Goal: Task Accomplishment & Management: Use online tool/utility

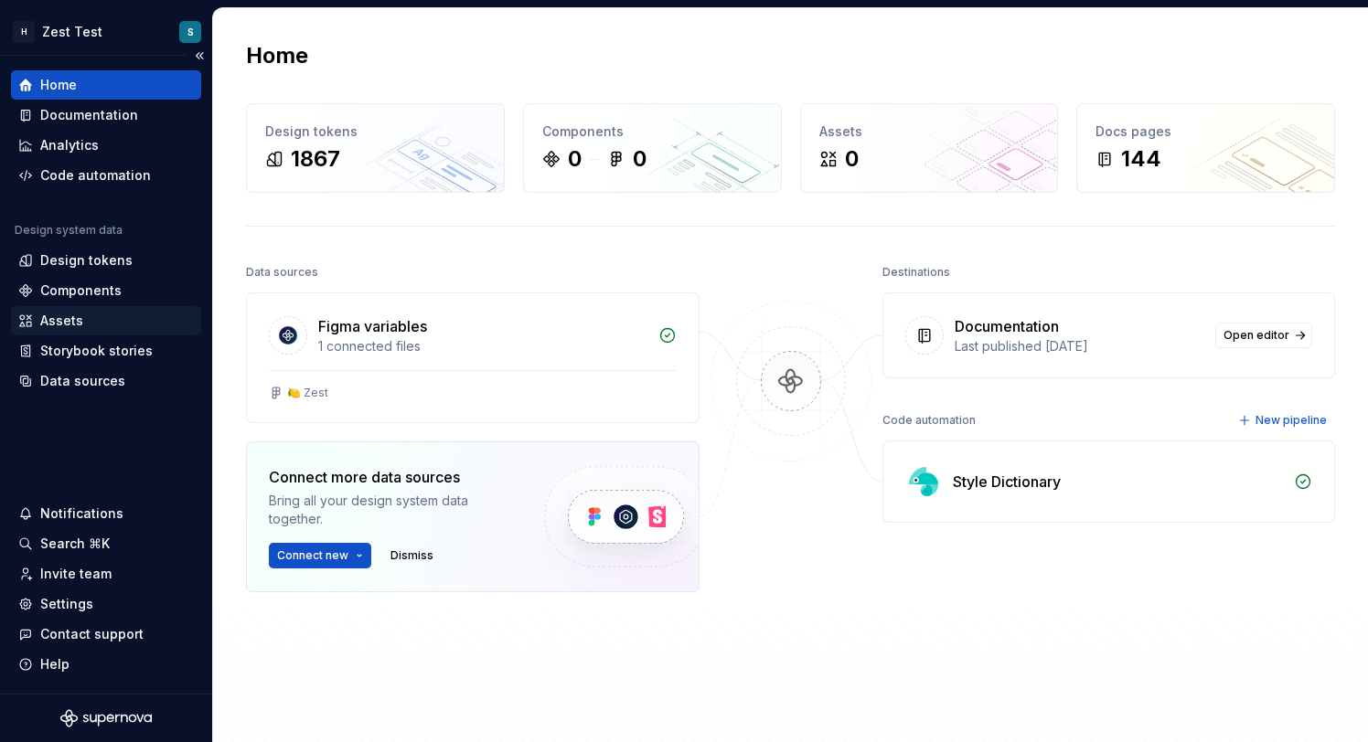
click at [63, 319] on div "Assets" at bounding box center [61, 321] width 43 height 18
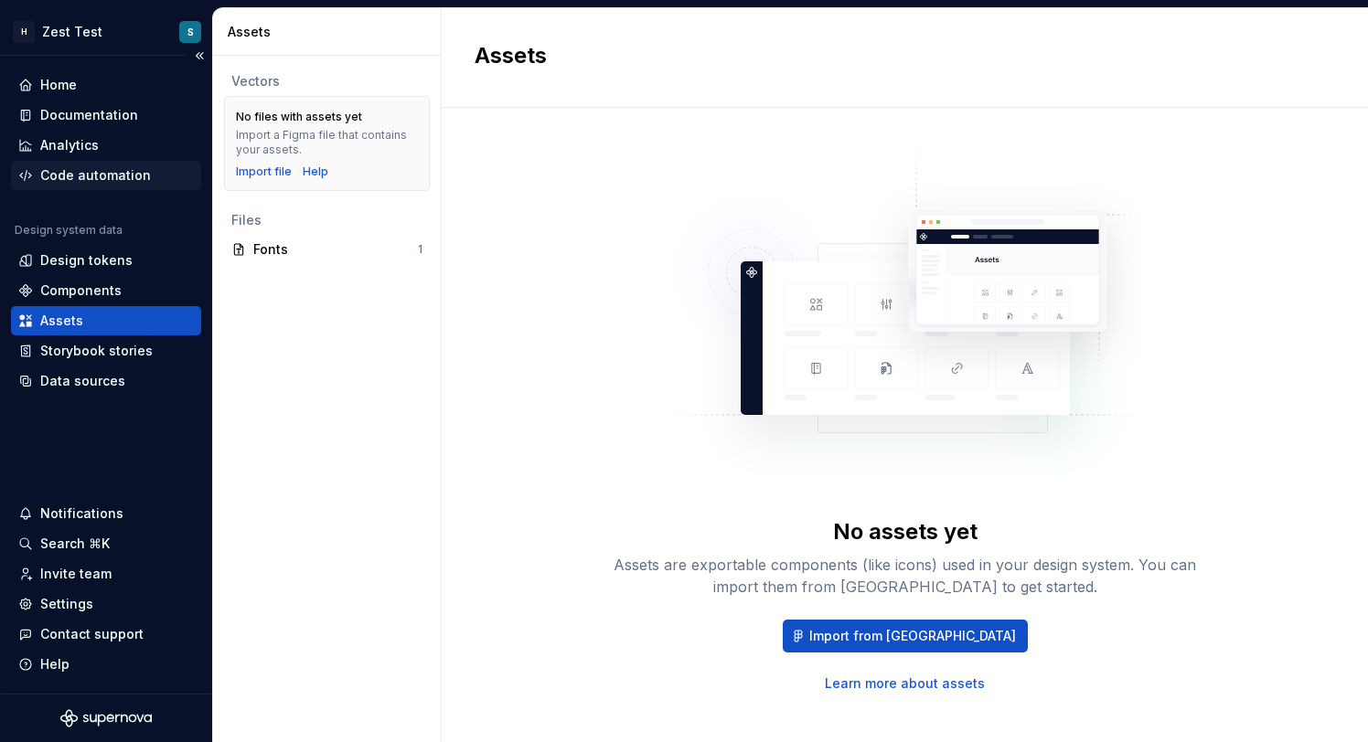
click at [100, 170] on div "Code automation" at bounding box center [95, 175] width 111 height 18
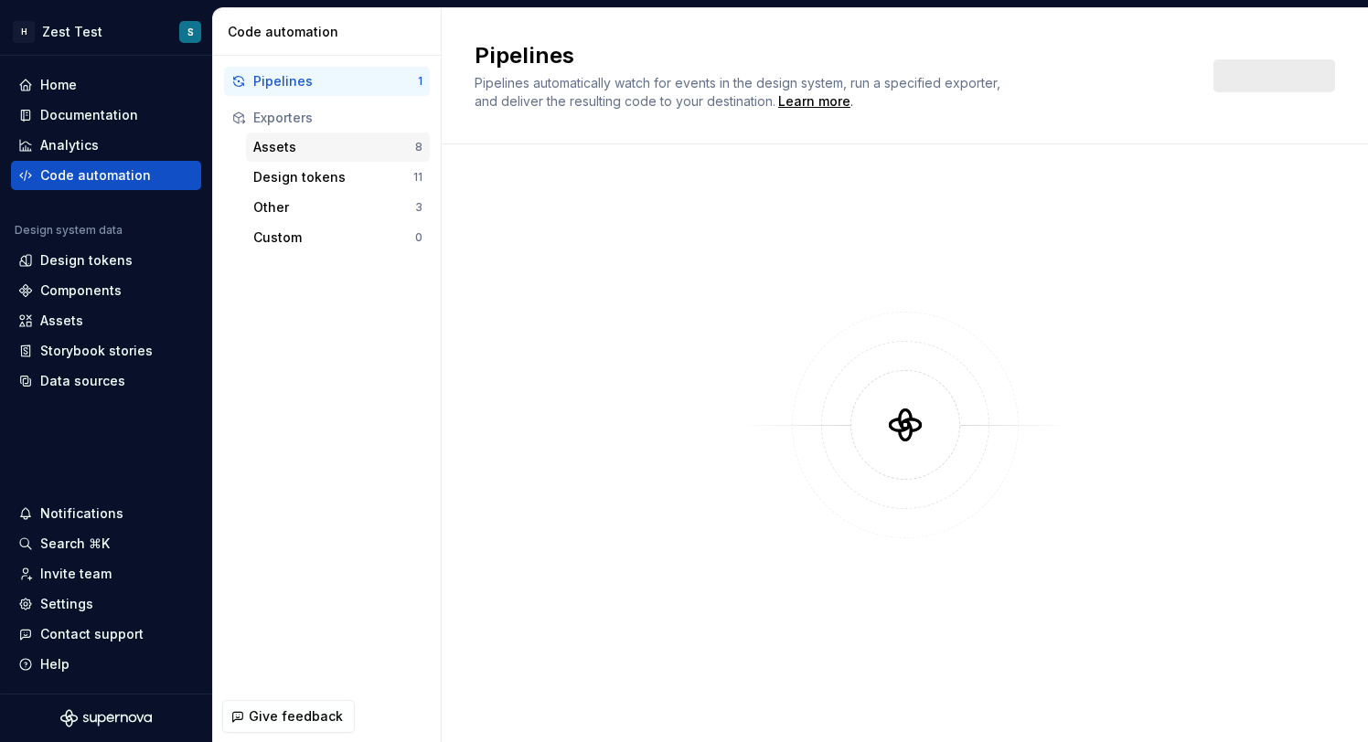
click at [360, 146] on div "Assets" at bounding box center [334, 147] width 162 height 18
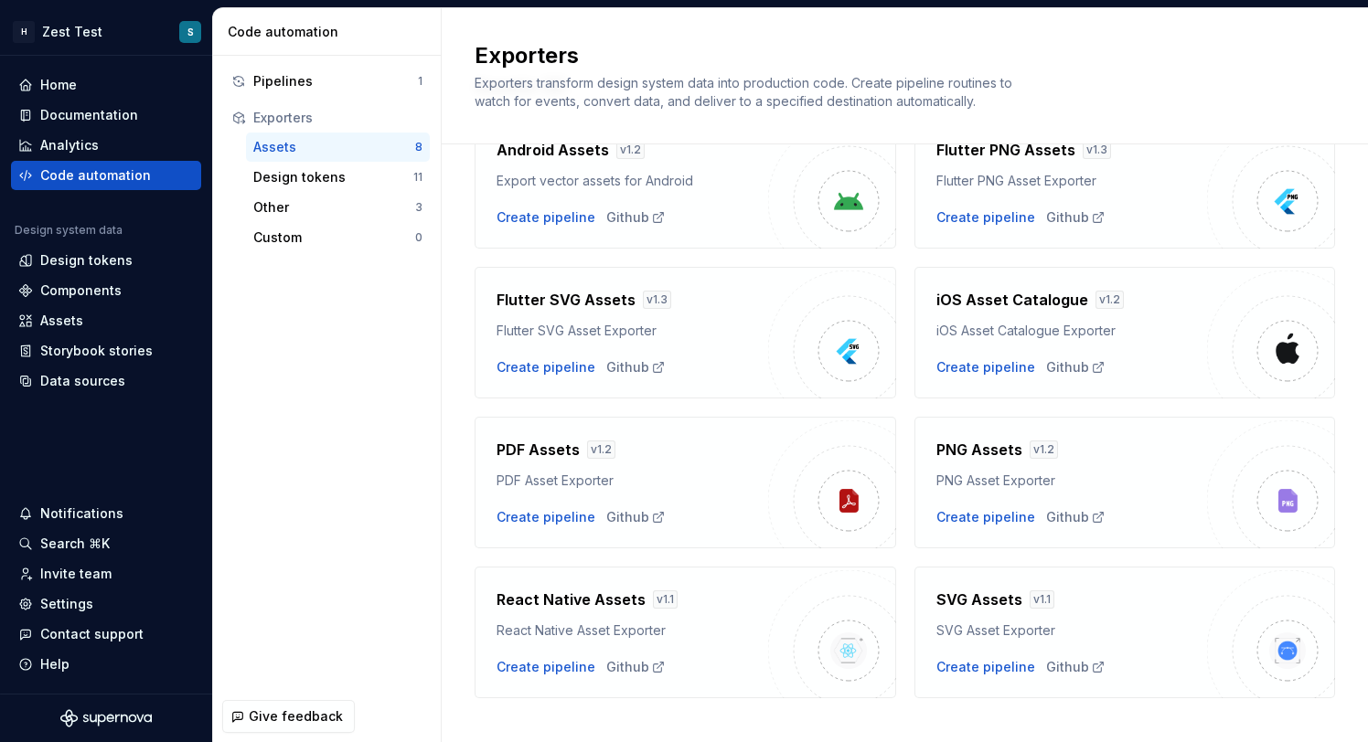
scroll to position [123, 0]
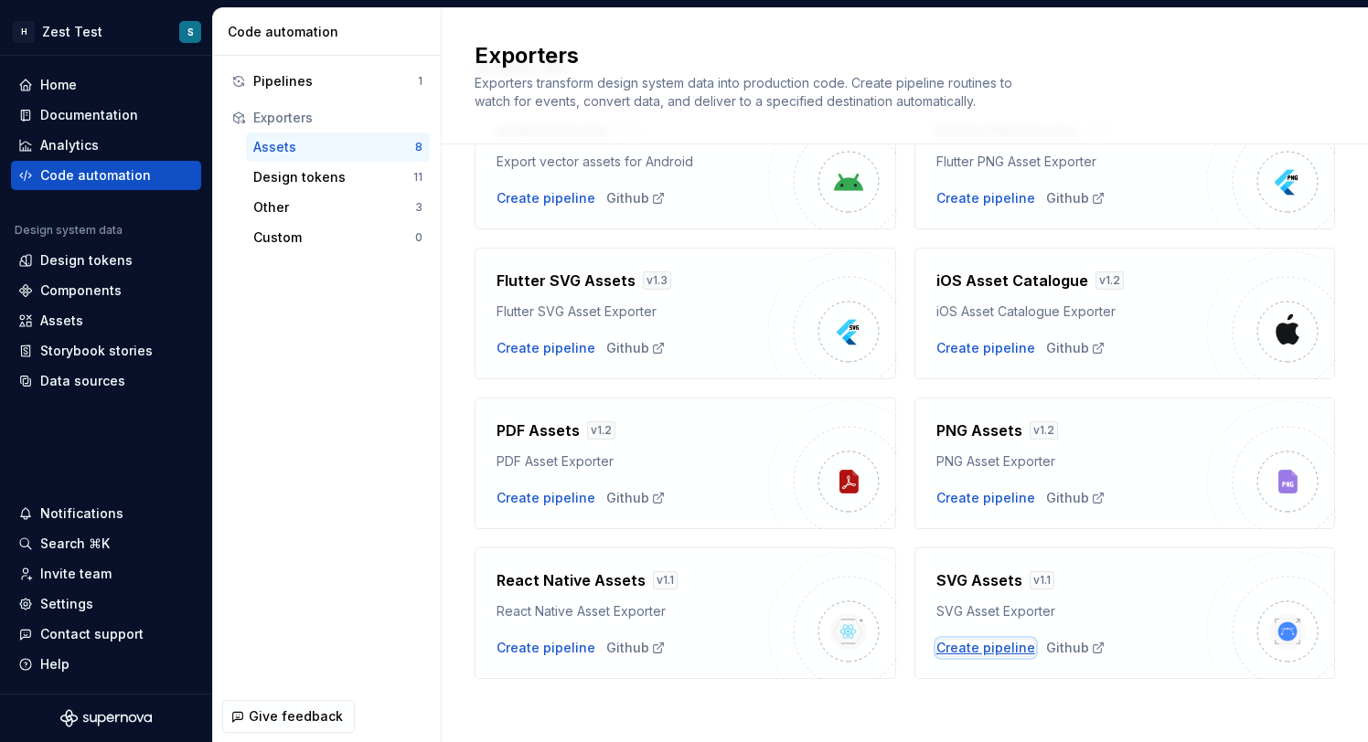
click at [997, 648] on div "Create pipeline" at bounding box center [985, 648] width 99 height 18
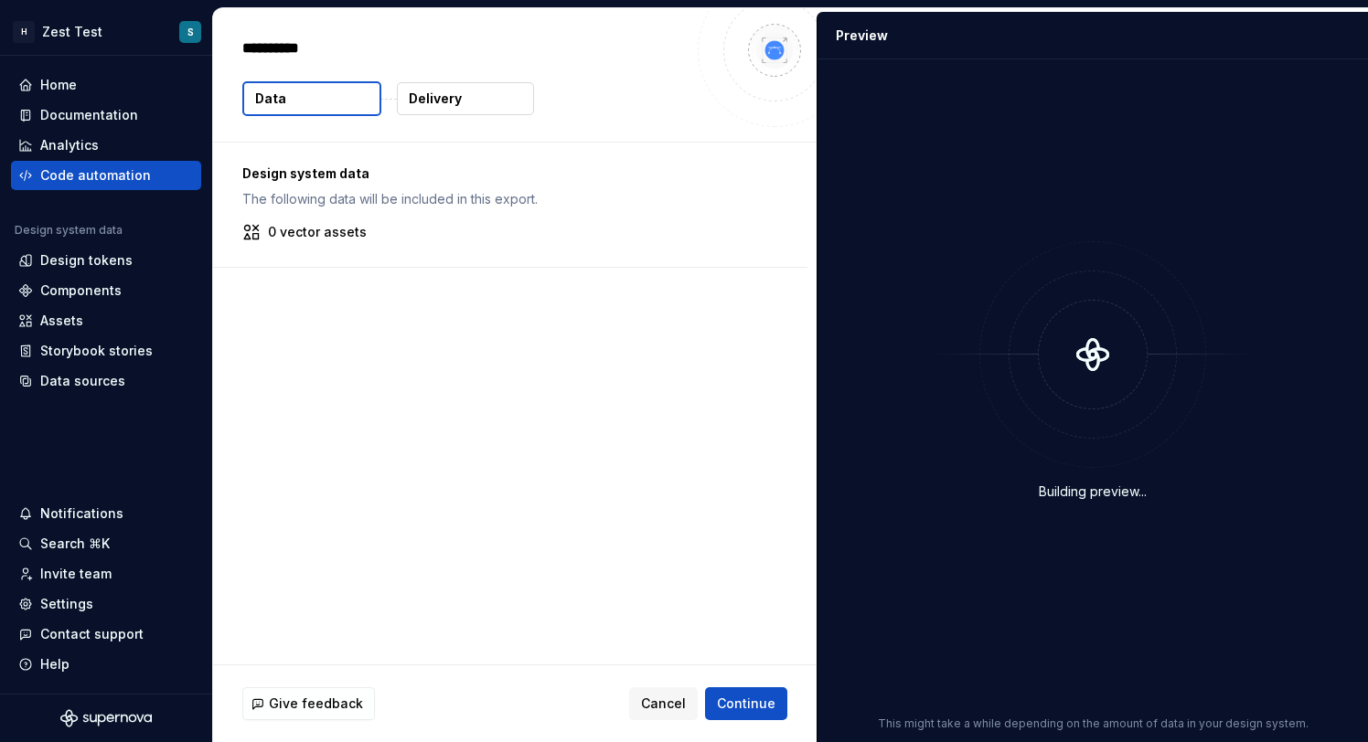
click at [442, 94] on p "Delivery" at bounding box center [435, 99] width 53 height 18
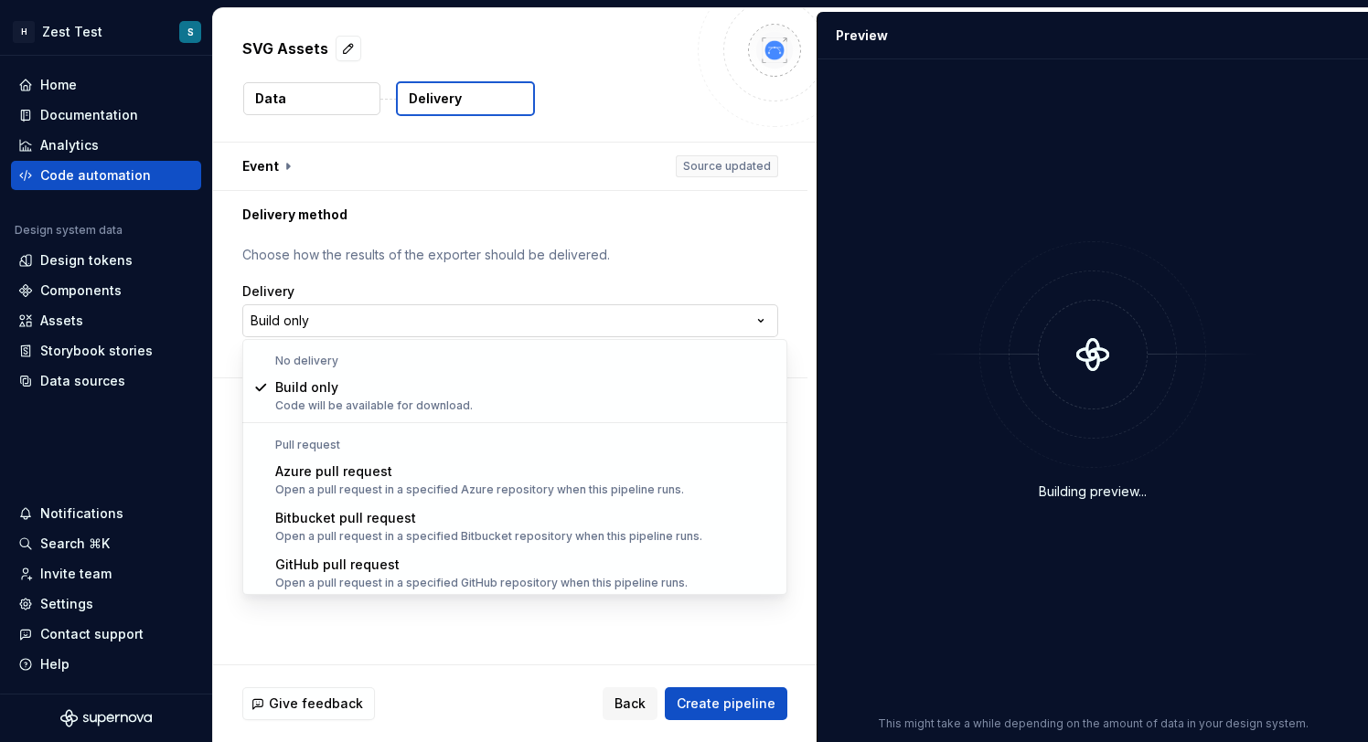
click at [389, 325] on html "**********" at bounding box center [684, 371] width 1368 height 742
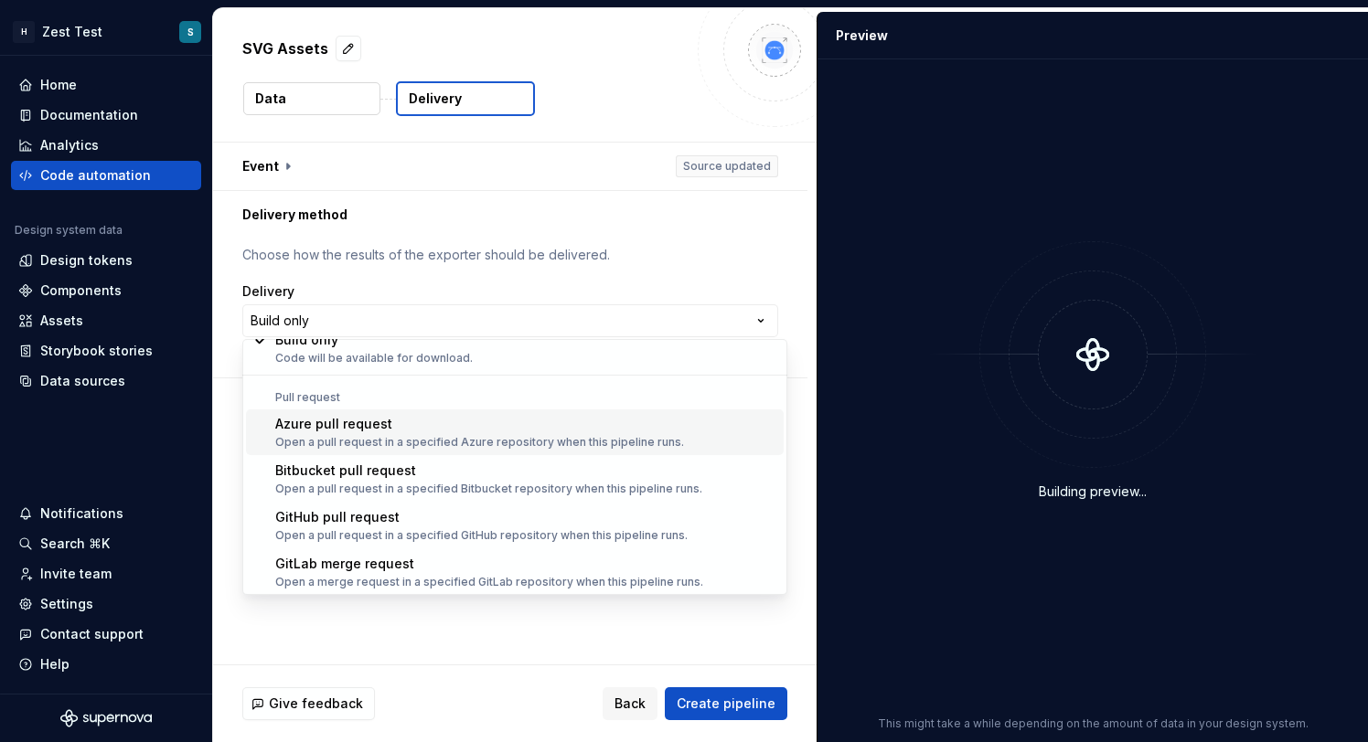
scroll to position [51, 0]
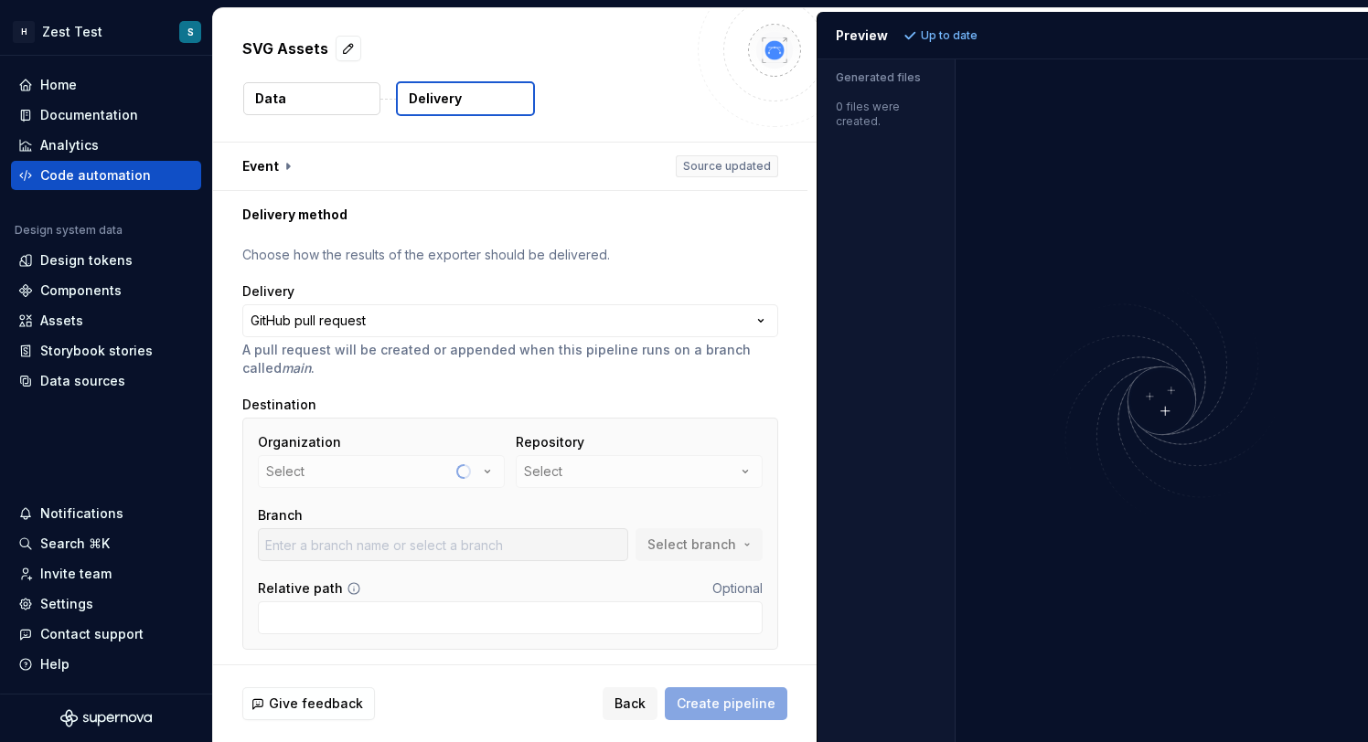
click at [582, 481] on div "Repository Select" at bounding box center [639, 460] width 247 height 55
click at [582, 481] on button "Select" at bounding box center [639, 471] width 247 height 33
click at [615, 261] on p "Choose how the results of the exporter should be delivered." at bounding box center [510, 255] width 536 height 18
click at [633, 709] on span "Back" at bounding box center [629, 704] width 31 height 18
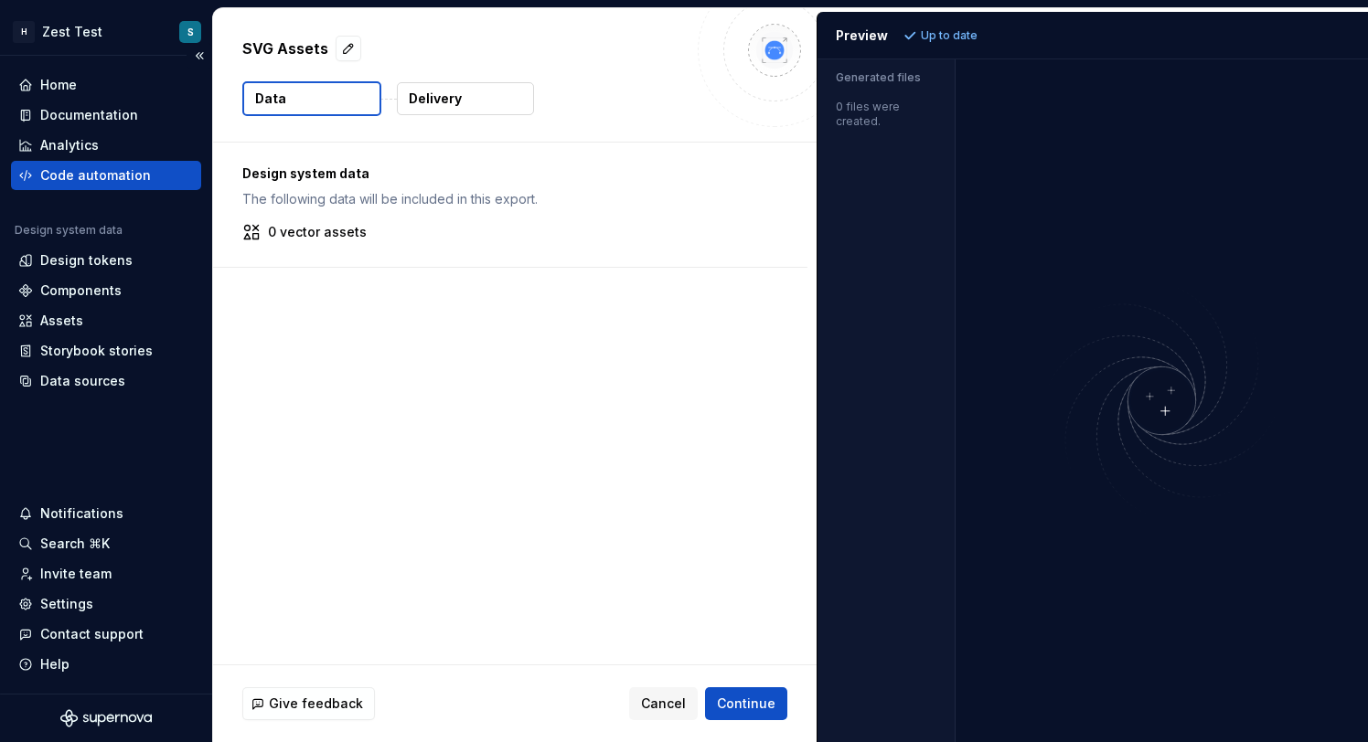
click at [111, 182] on div "Code automation" at bounding box center [95, 175] width 111 height 18
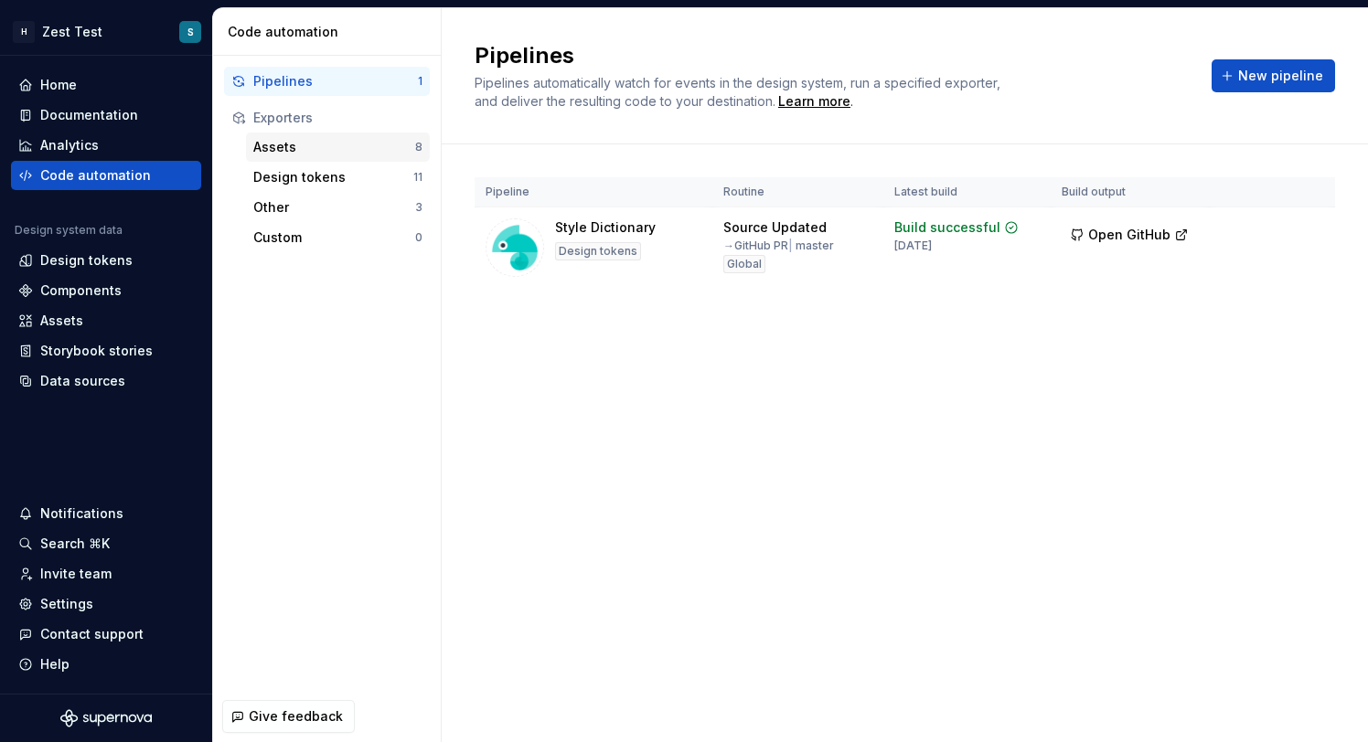
click at [326, 153] on div "Assets" at bounding box center [334, 147] width 162 height 18
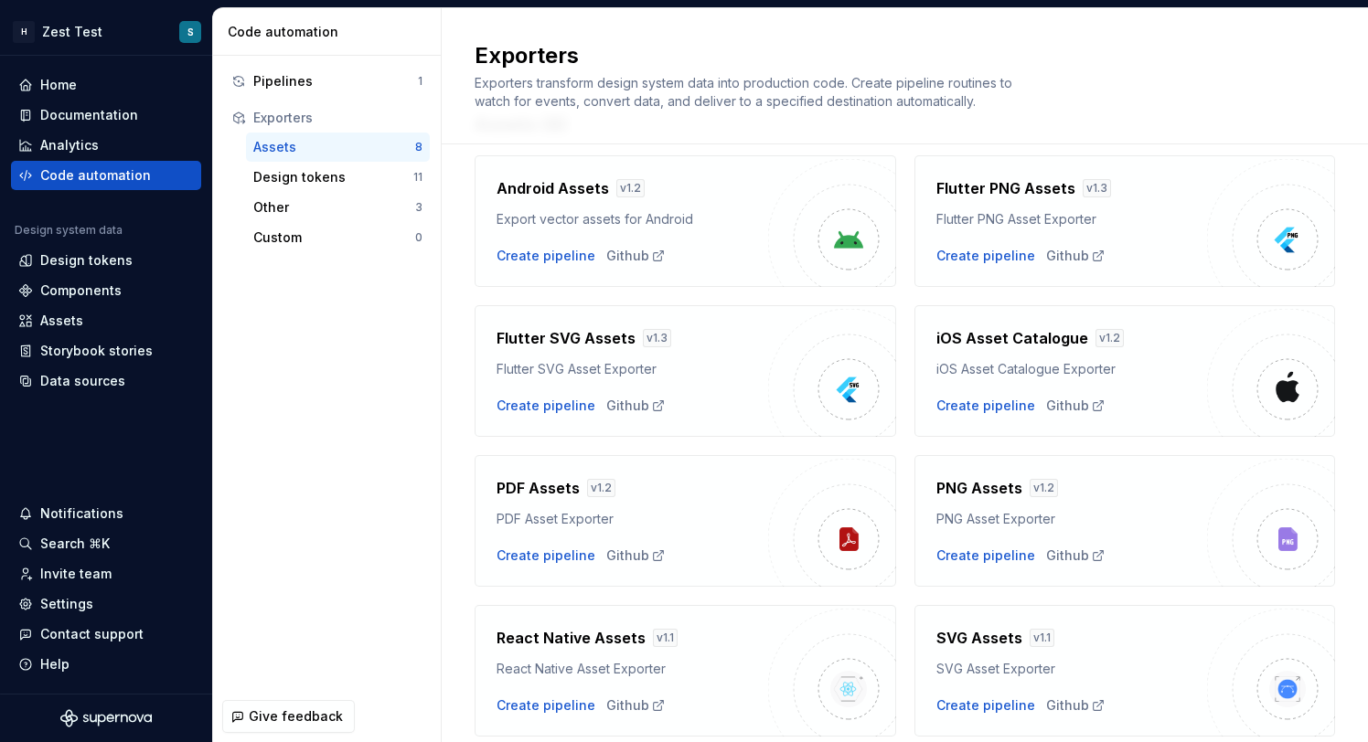
scroll to position [72, 0]
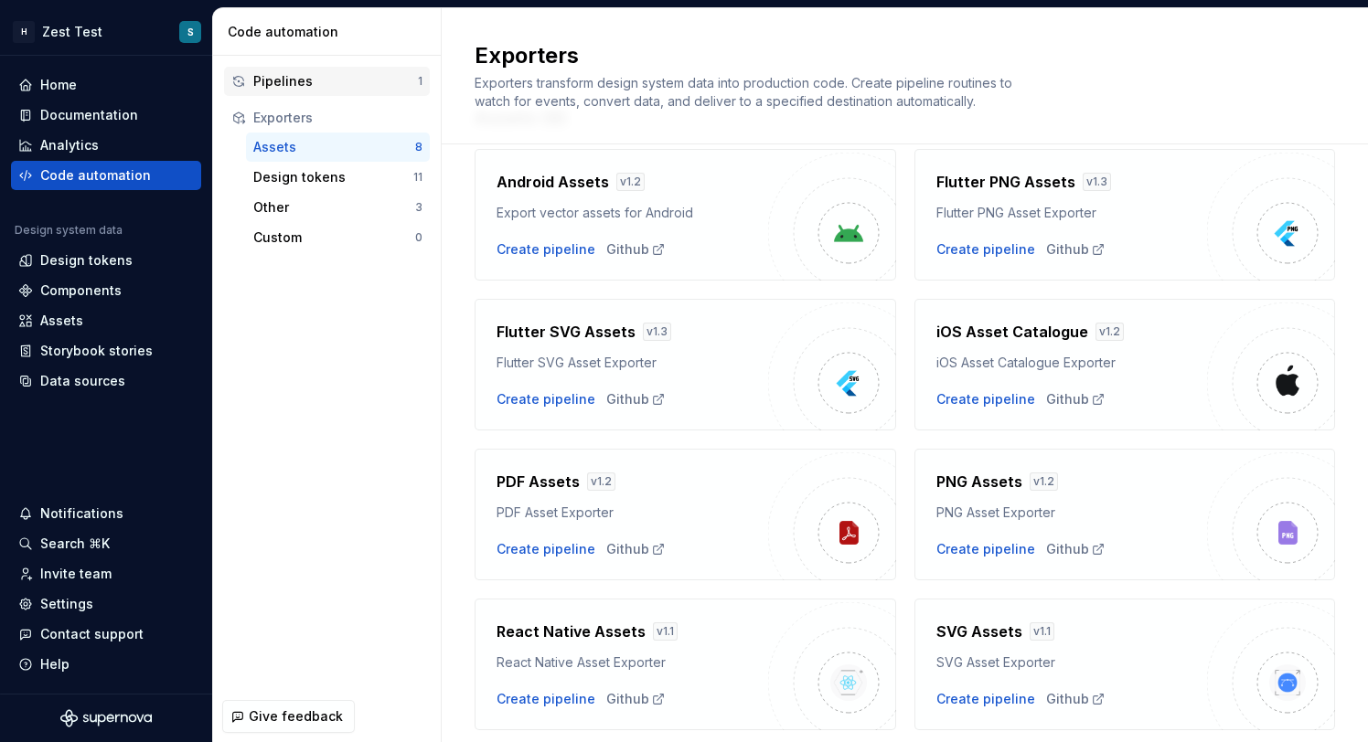
click at [331, 80] on div "Pipelines" at bounding box center [335, 81] width 165 height 18
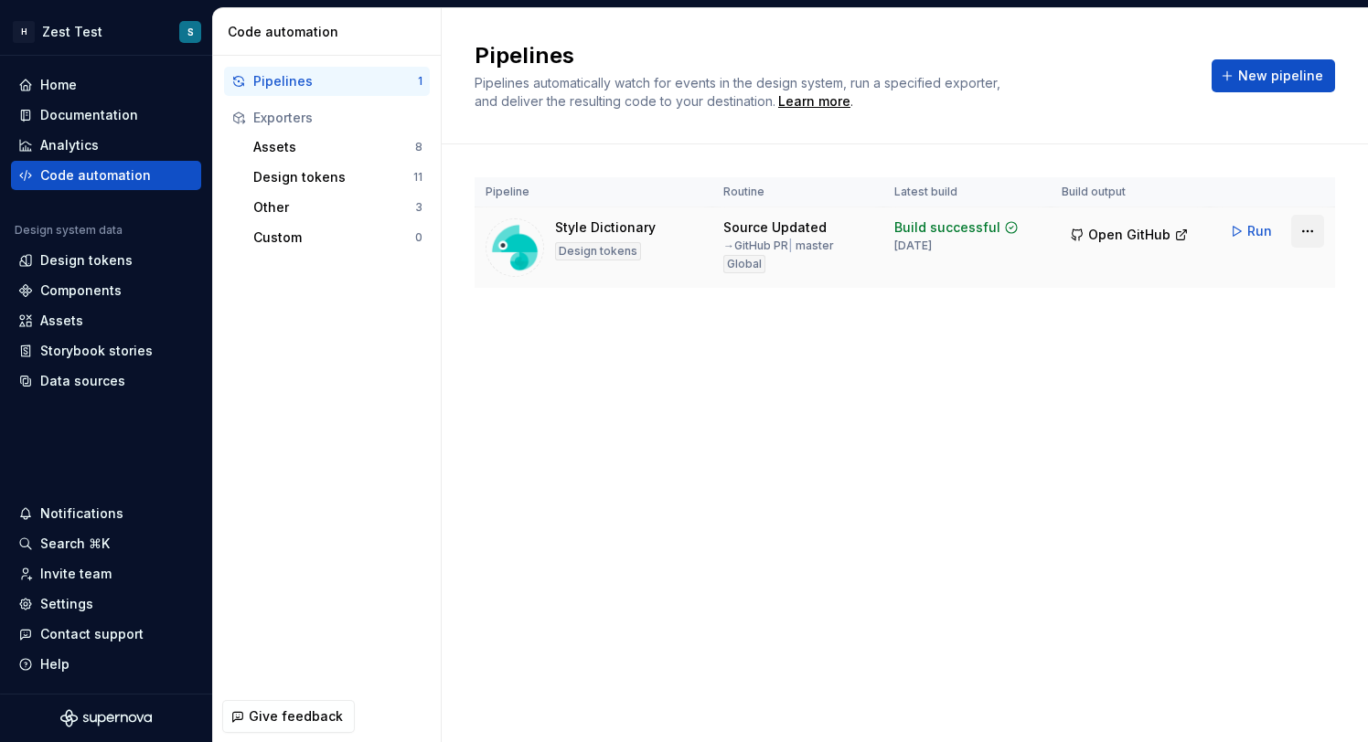
click at [1302, 232] on html "H Zest Test S Home Documentation Analytics Code automation Design system data D…" at bounding box center [684, 371] width 1368 height 742
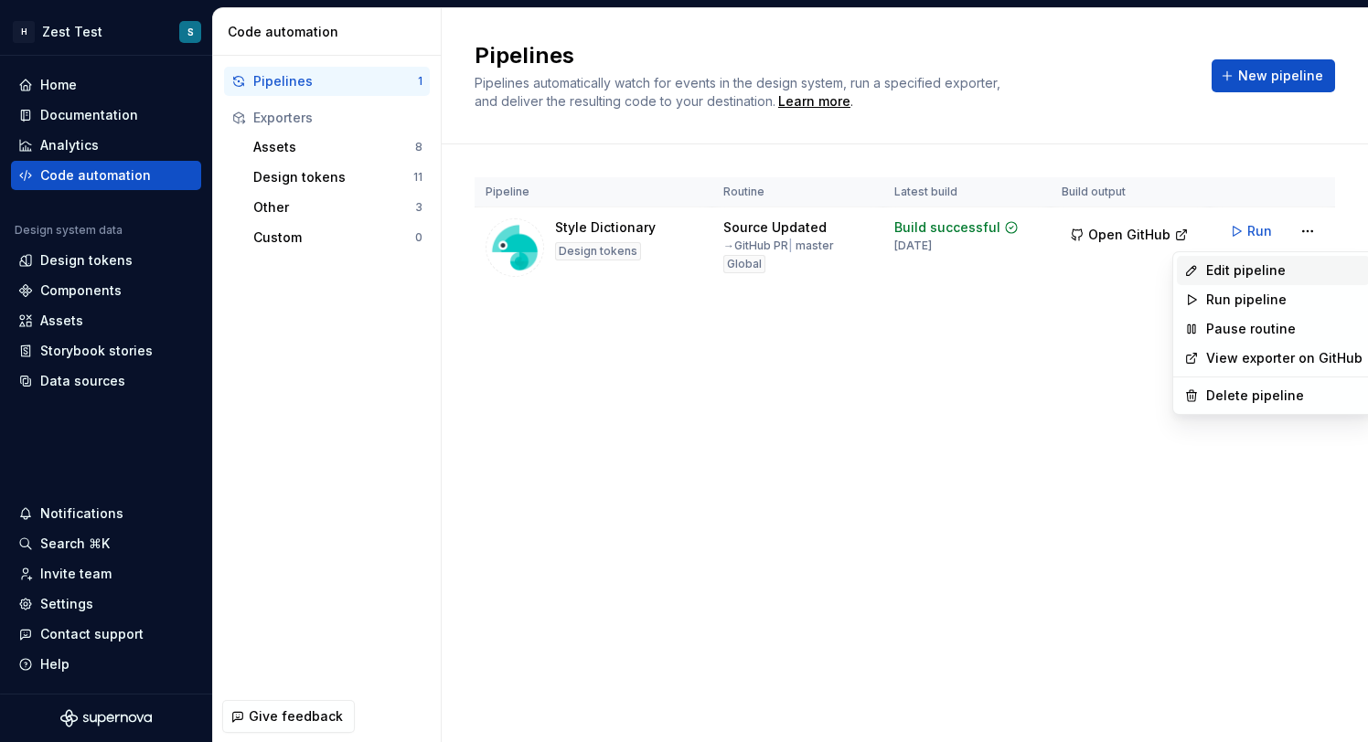
click at [1284, 273] on div "Edit pipeline" at bounding box center [1284, 270] width 156 height 18
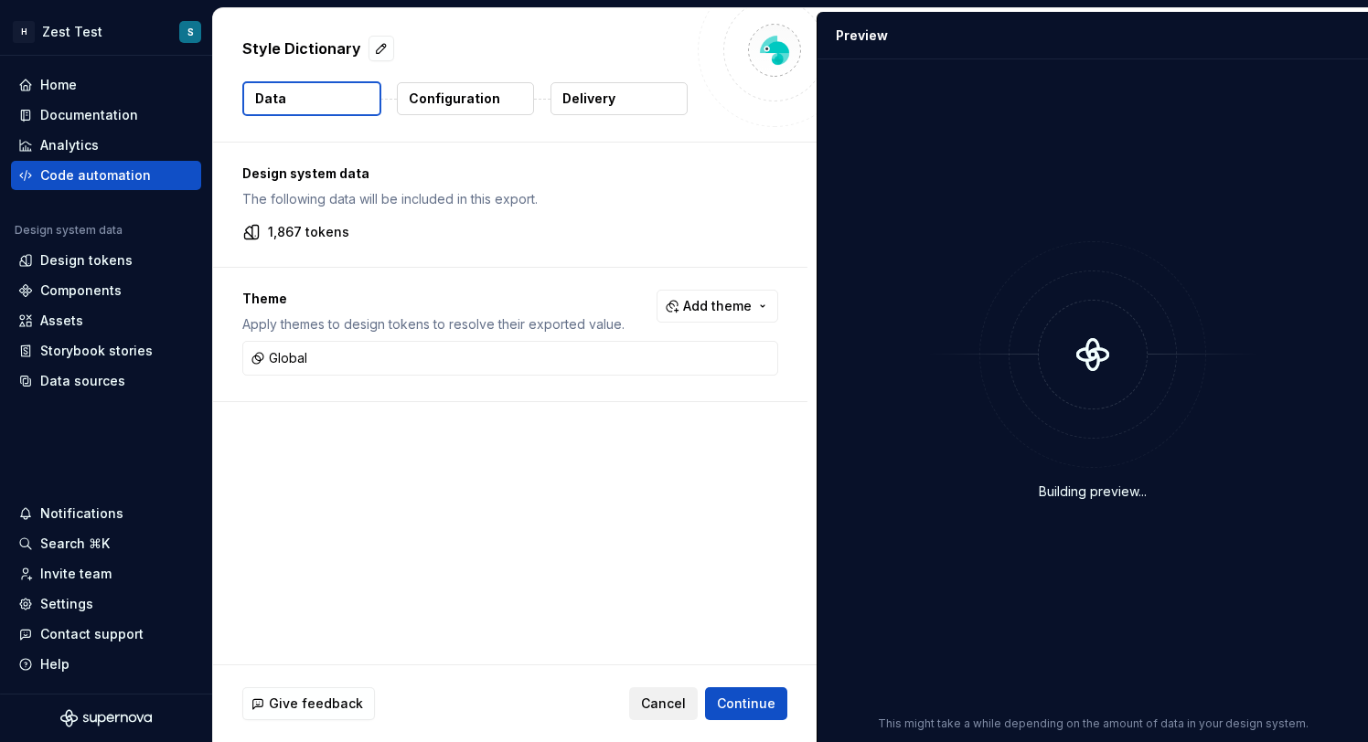
click at [677, 701] on span "Cancel" at bounding box center [663, 704] width 45 height 18
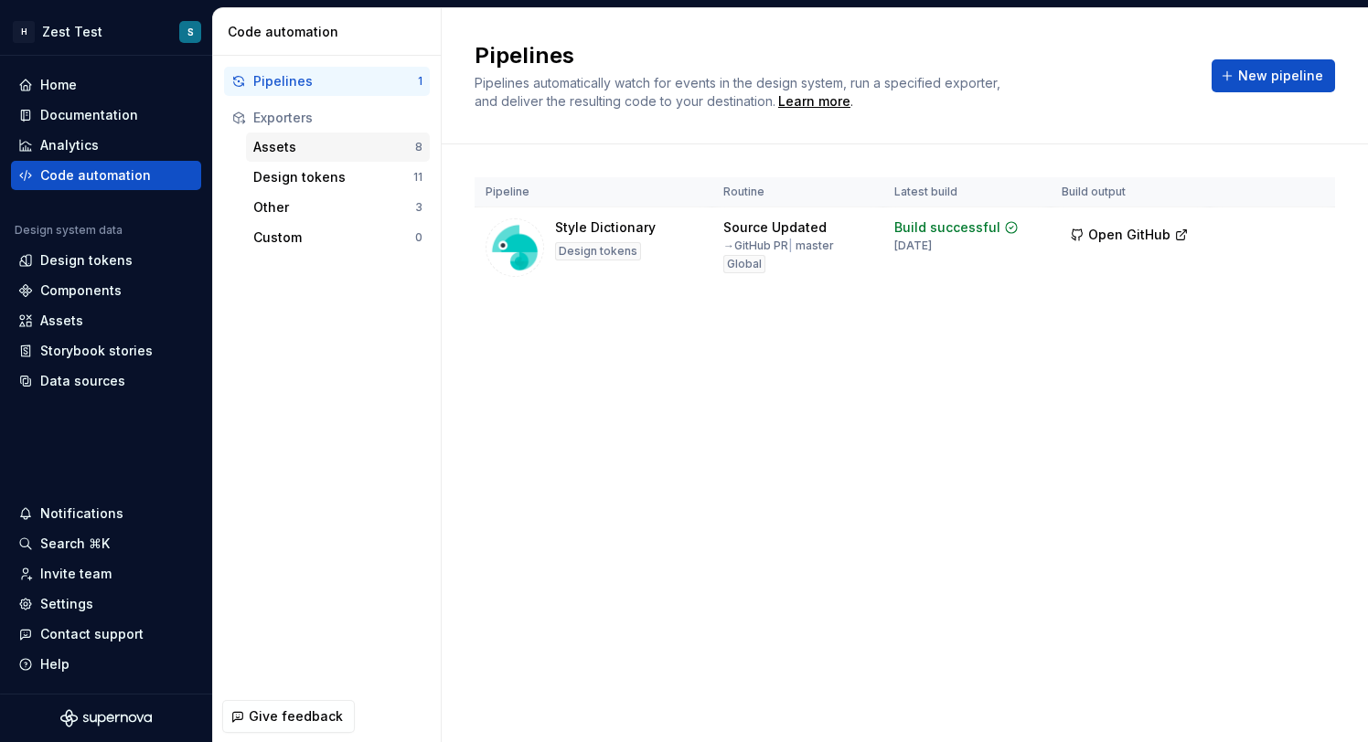
click at [324, 147] on div "Assets" at bounding box center [334, 147] width 162 height 18
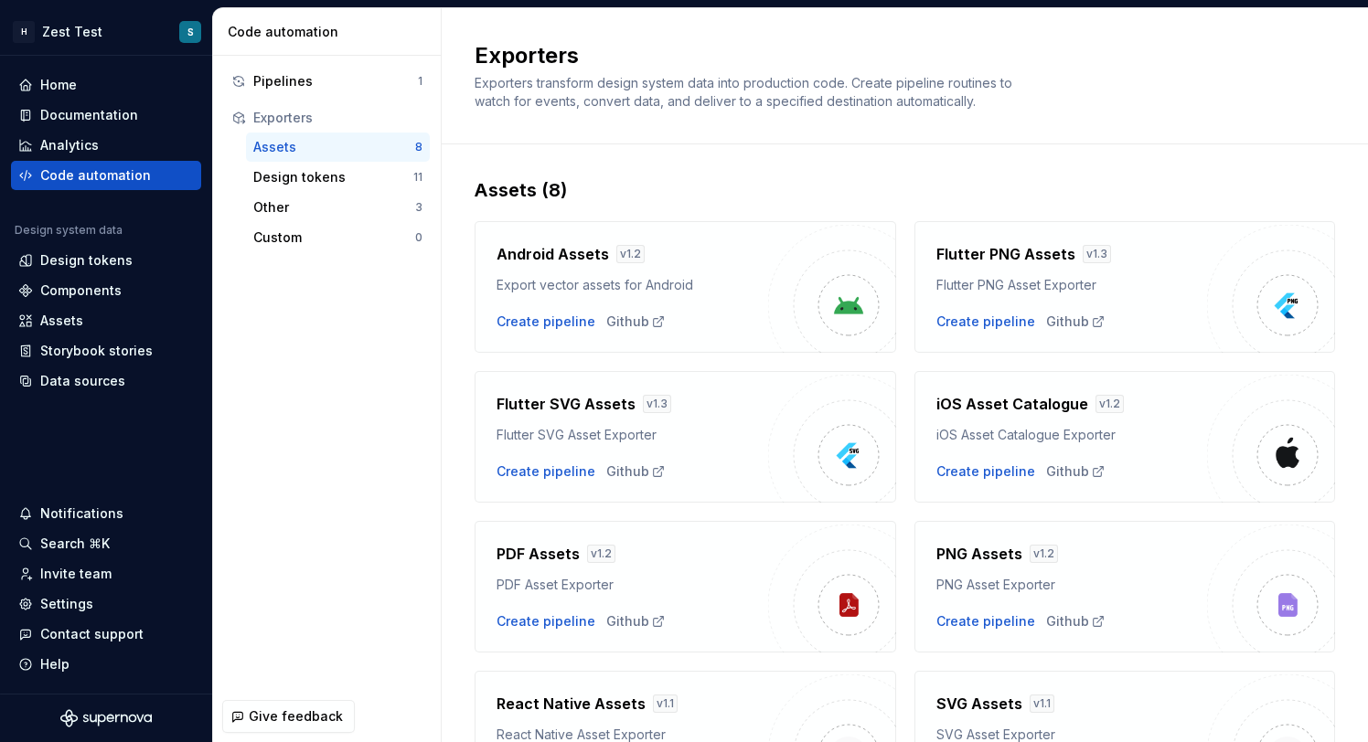
scroll to position [130, 0]
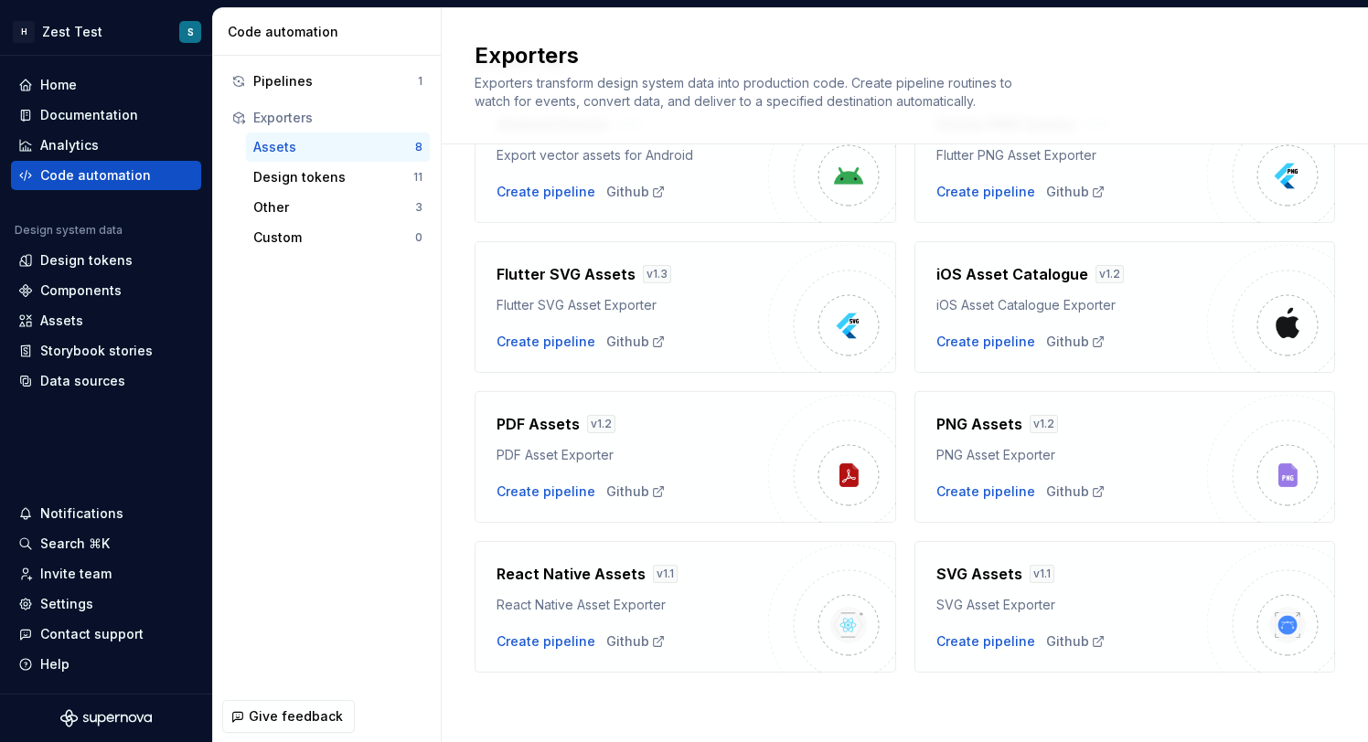
click at [1034, 579] on div "v 1.1" at bounding box center [1041, 574] width 25 height 18
click at [1001, 637] on div "Create pipeline" at bounding box center [985, 642] width 99 height 18
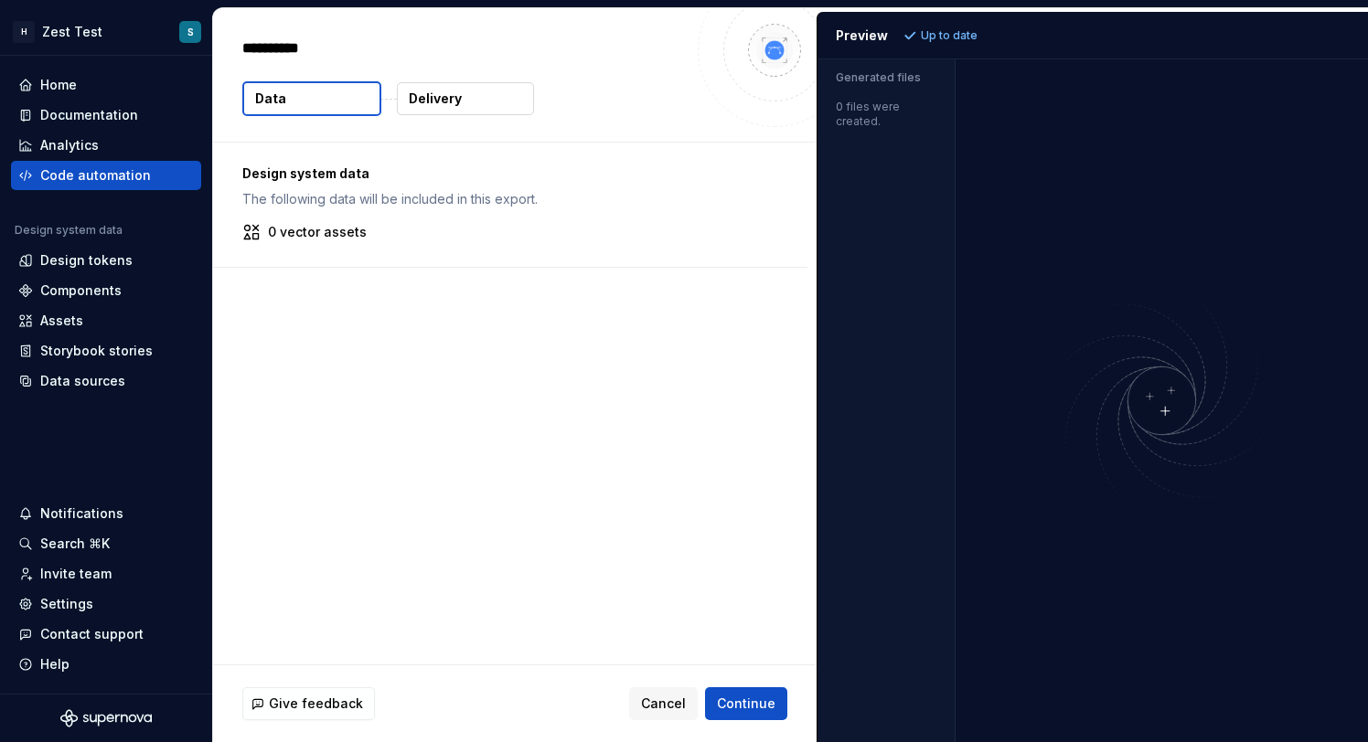
click at [484, 96] on button "Delivery" at bounding box center [465, 98] width 137 height 33
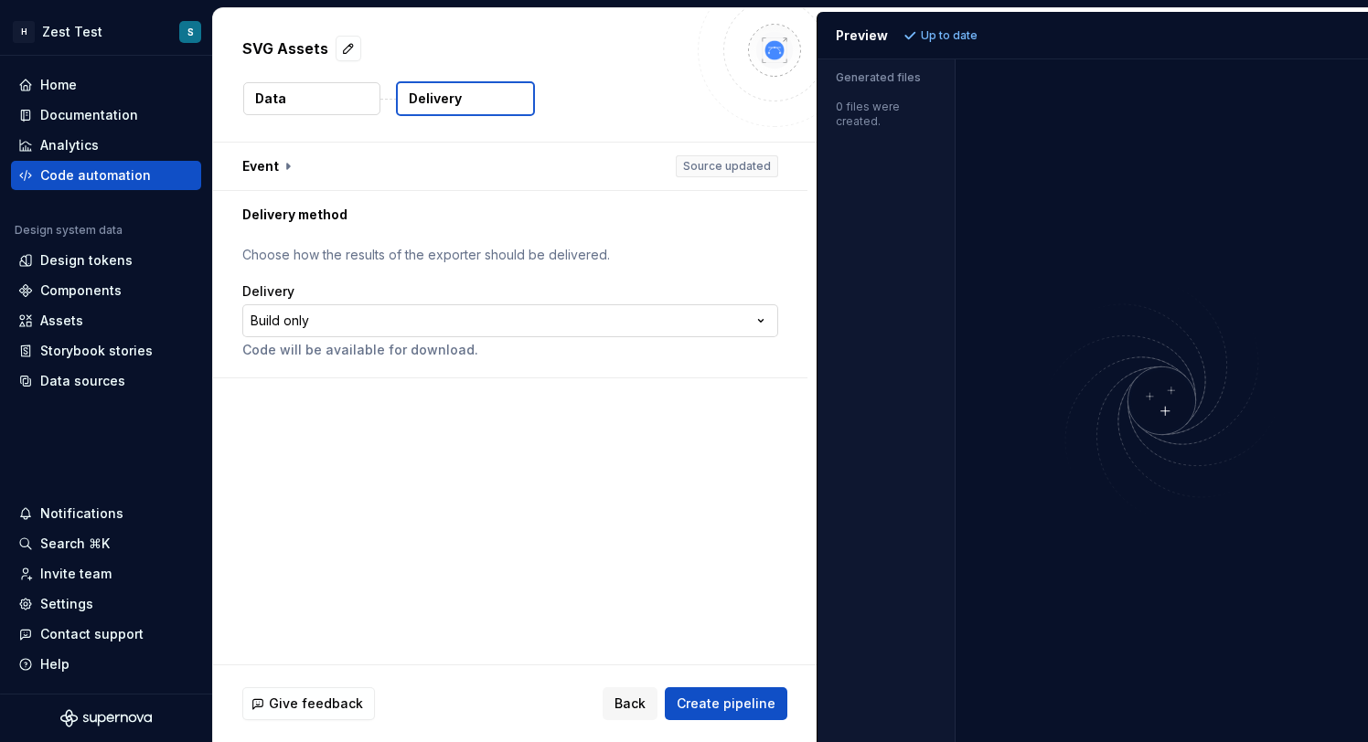
click at [484, 317] on html "**********" at bounding box center [684, 371] width 1368 height 742
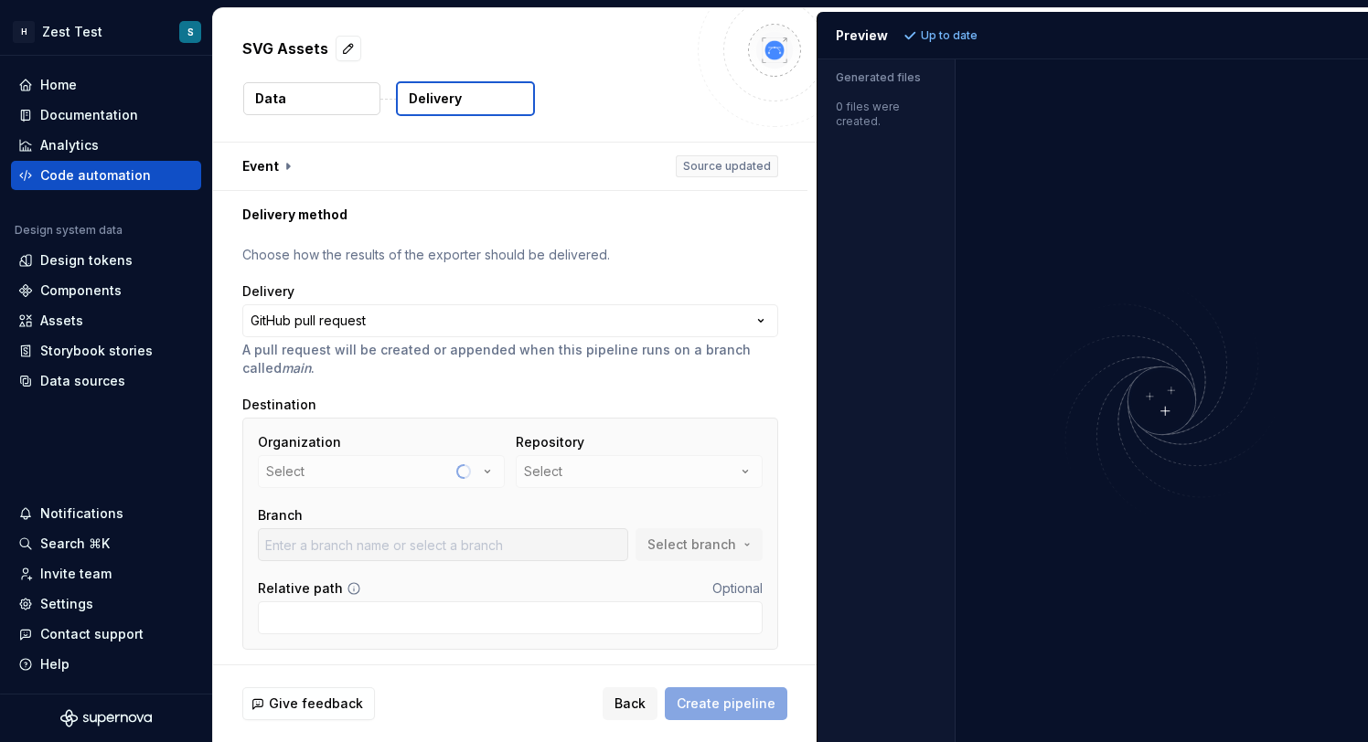
scroll to position [53, 0]
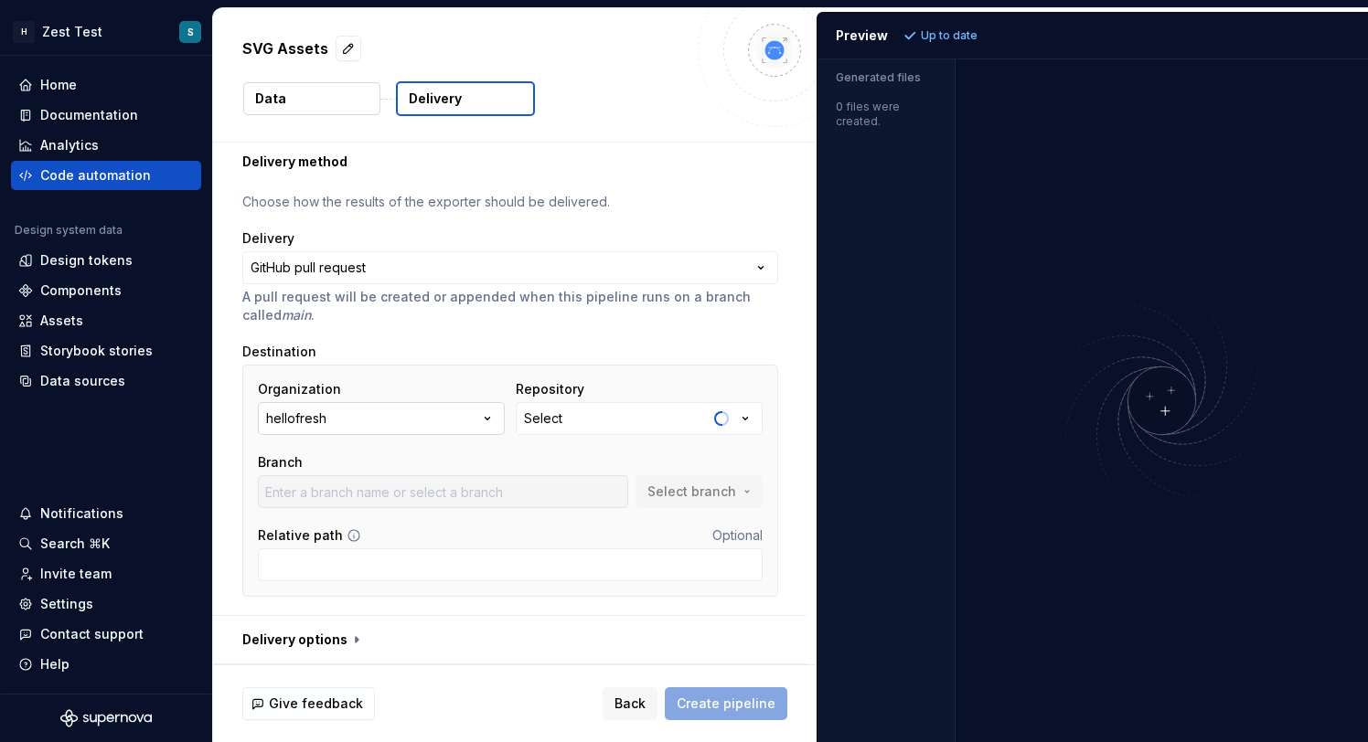
click at [470, 421] on button "hellofresh" at bounding box center [381, 418] width 247 height 33
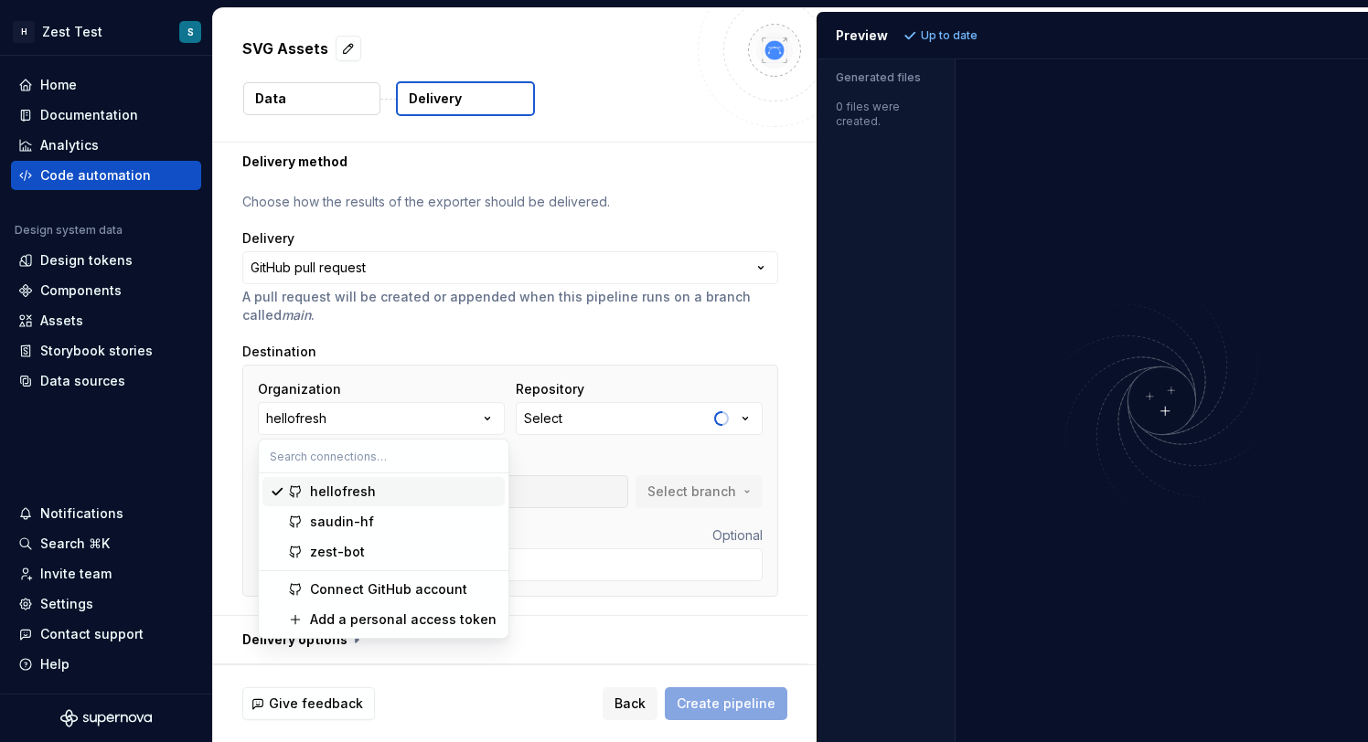
click at [420, 488] on div "hellofresh" at bounding box center [403, 492] width 187 height 18
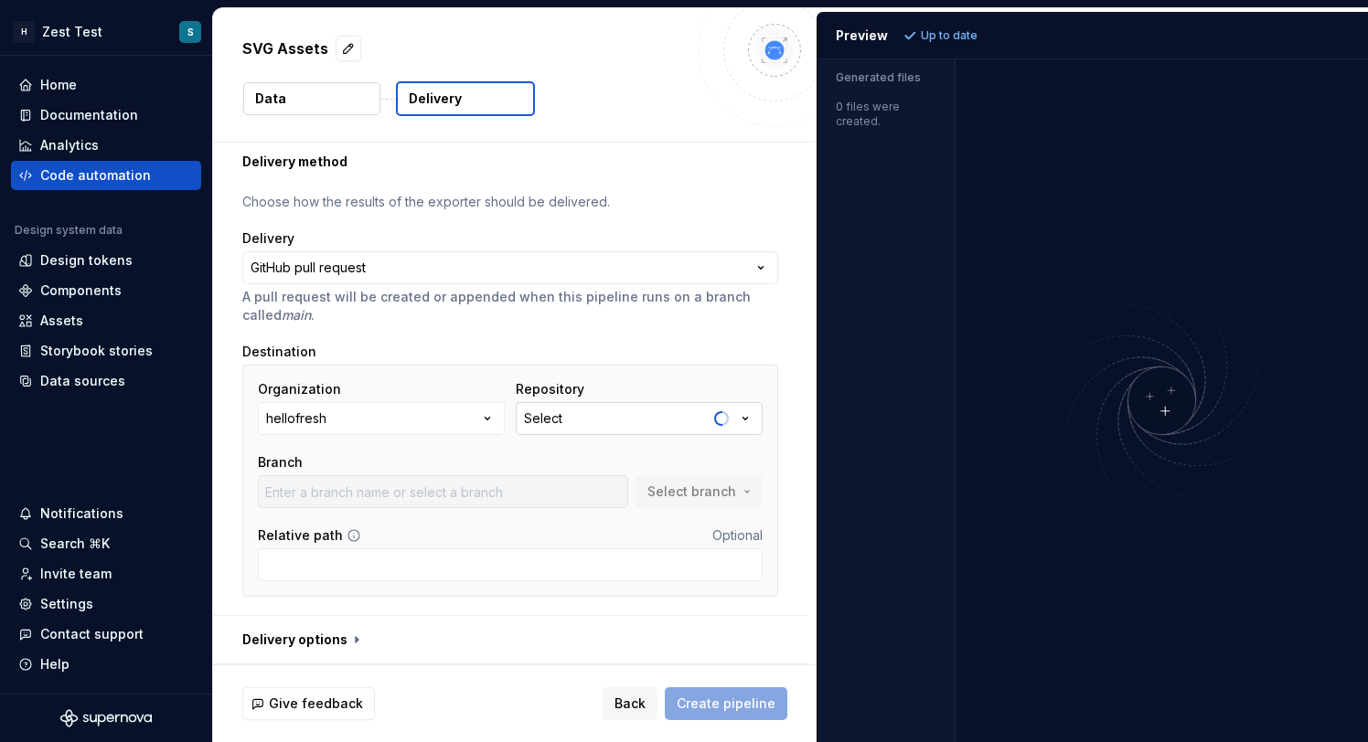
click at [754, 424] on icon "button" at bounding box center [745, 419] width 18 height 18
click at [371, 570] on input "Relative path" at bounding box center [510, 564] width 505 height 33
click at [754, 421] on icon "button" at bounding box center [745, 419] width 18 height 18
click at [515, 350] on div "Destination" at bounding box center [510, 352] width 536 height 18
click at [338, 638] on button "button" at bounding box center [510, 640] width 594 height 48
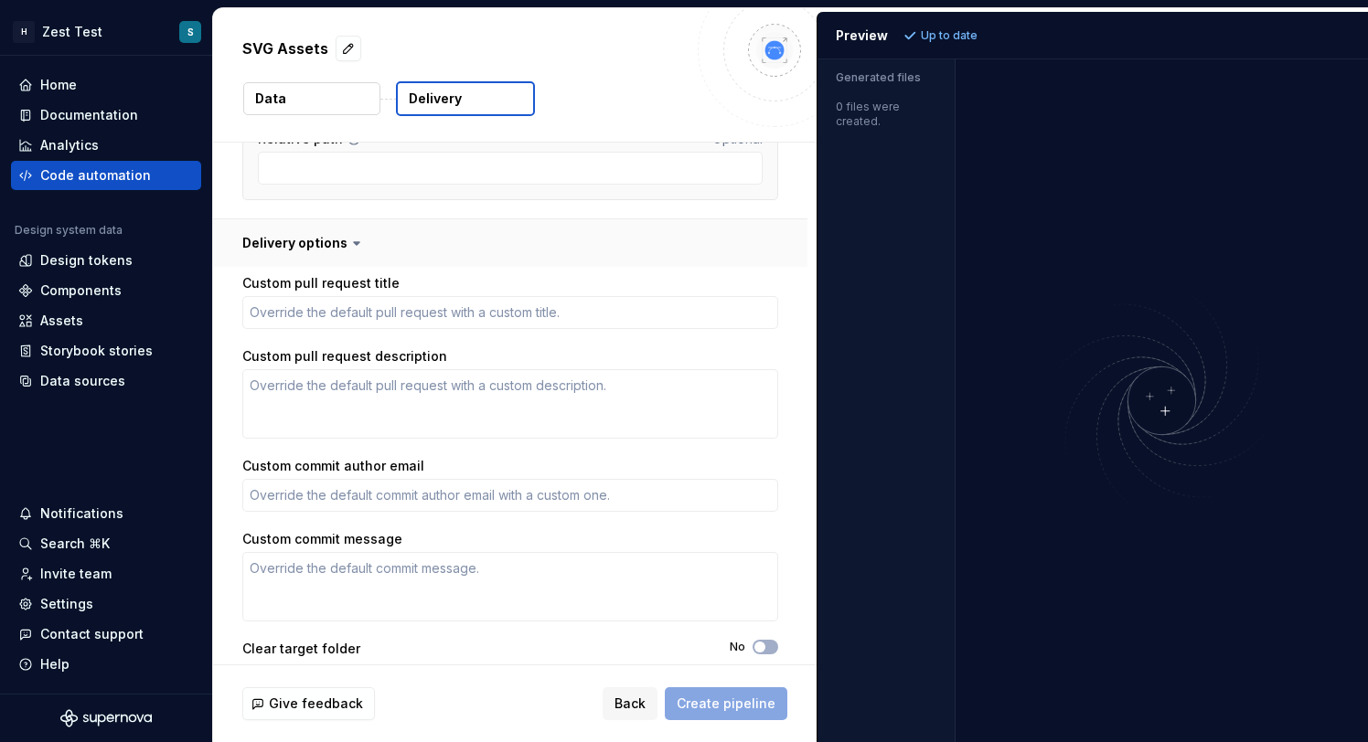
scroll to position [453, 0]
type textarea "*"
type input "master"
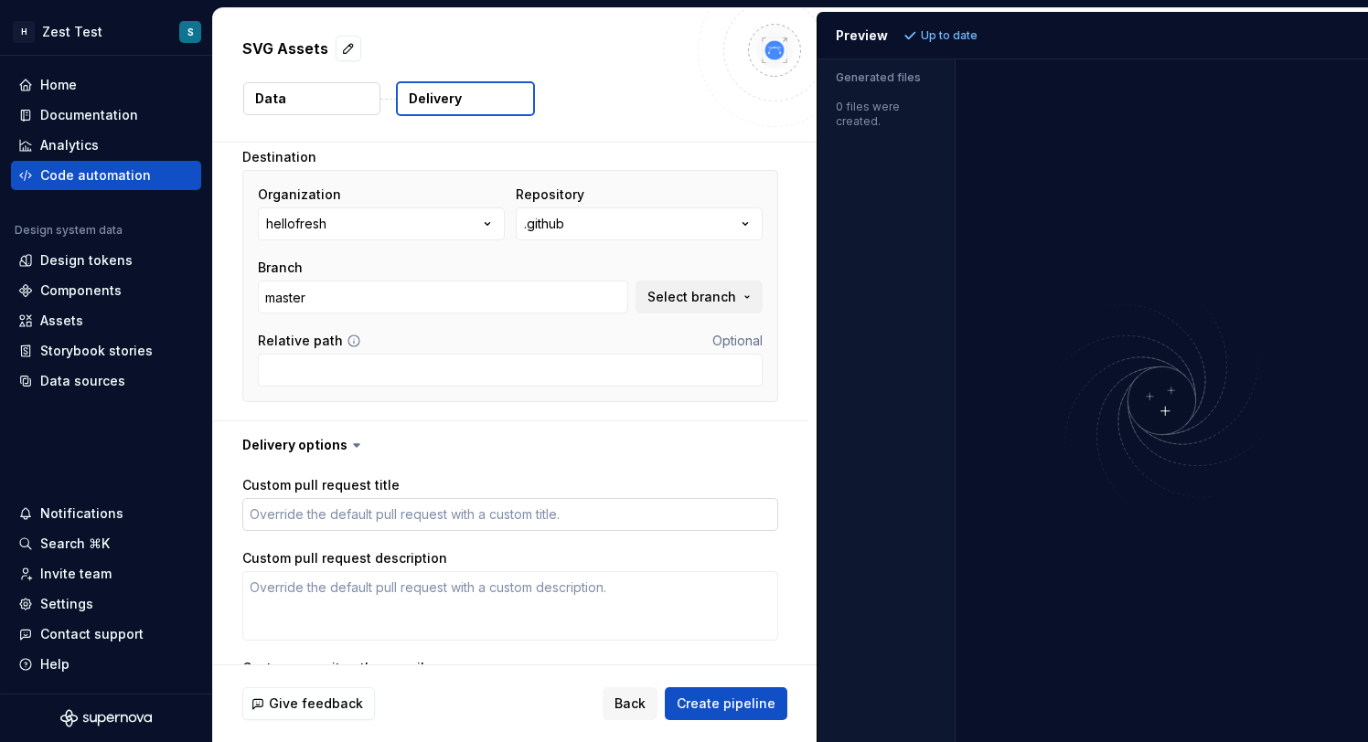
scroll to position [234, 0]
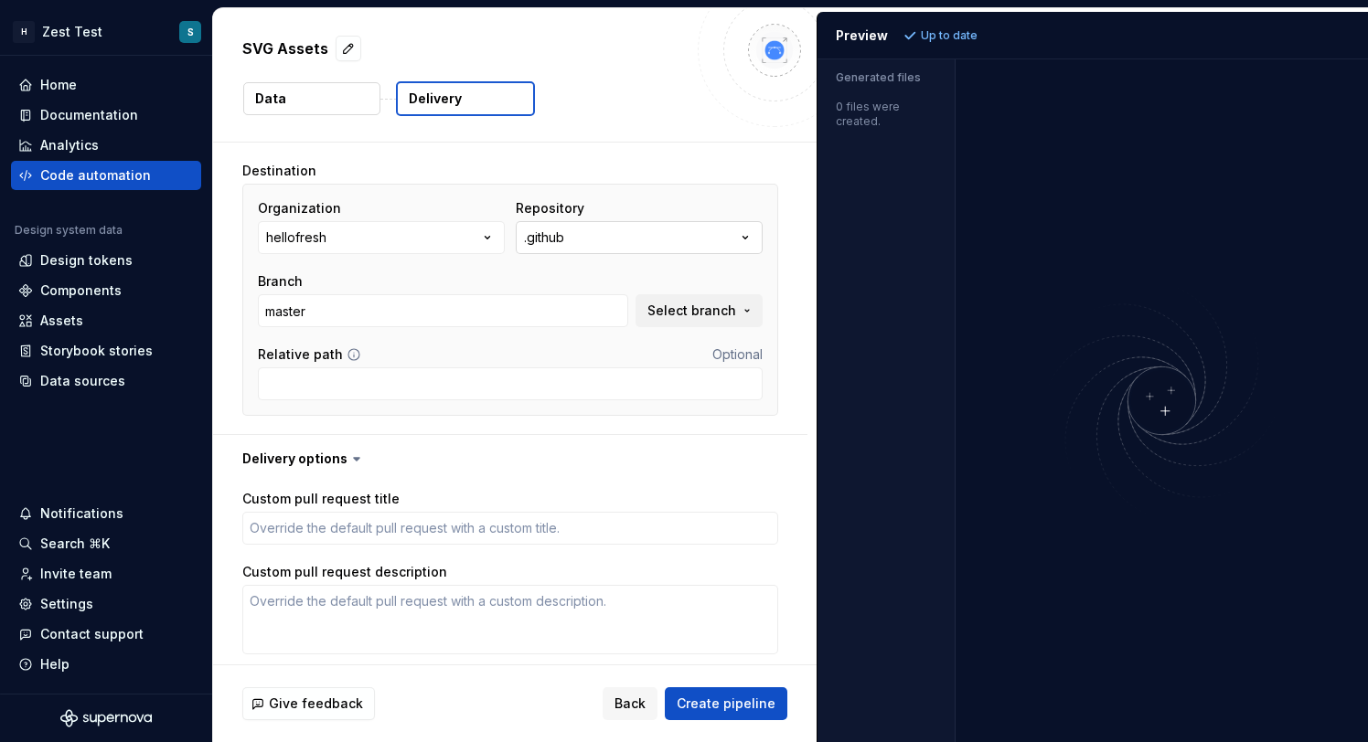
click at [564, 240] on div ".github" at bounding box center [544, 238] width 40 height 18
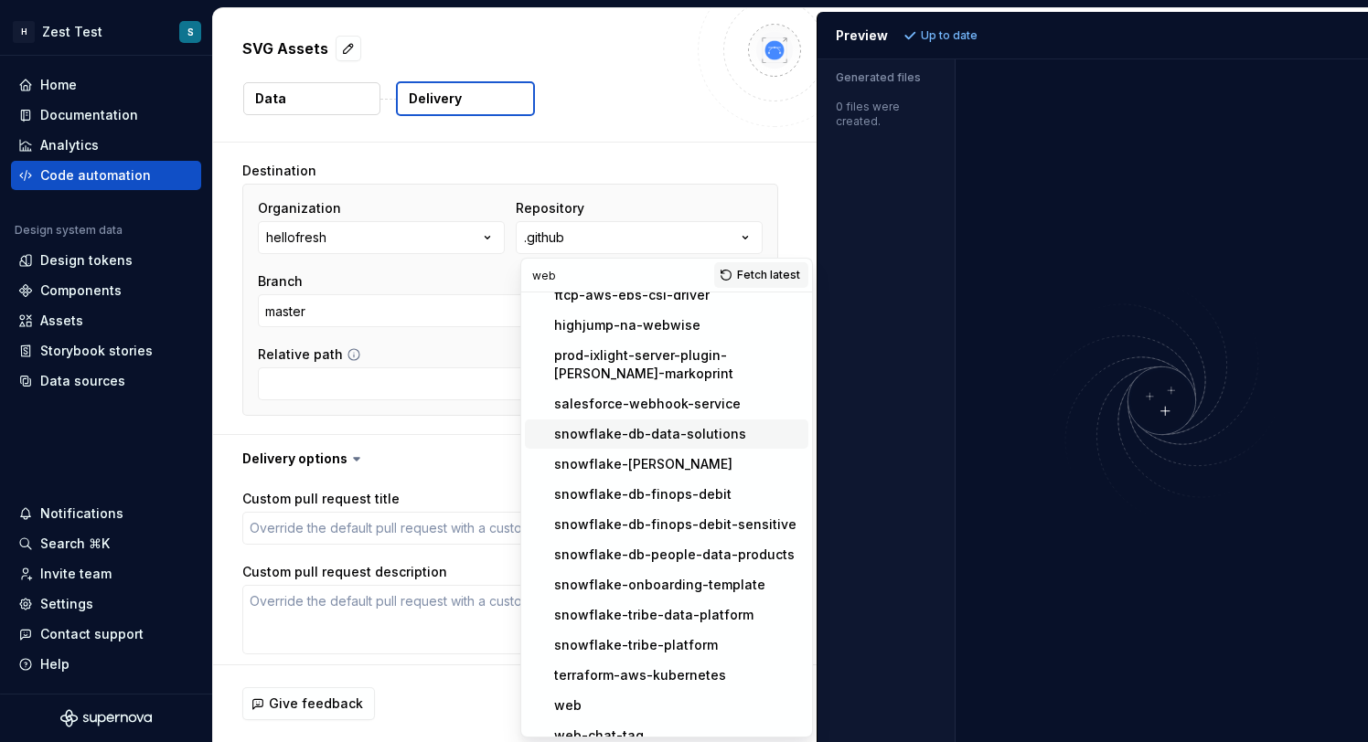
scroll to position [244, 0]
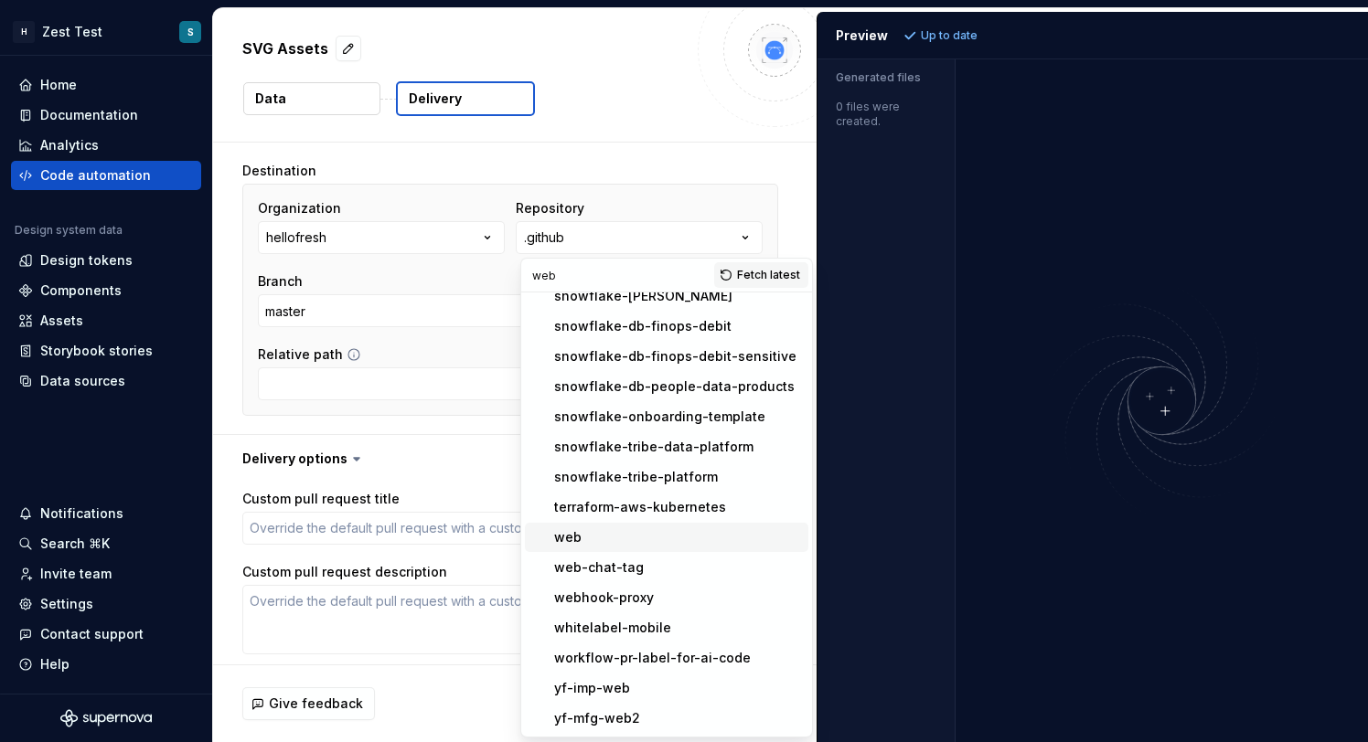
type input "web"
click at [564, 537] on div "web" at bounding box center [567, 537] width 27 height 18
type textarea "*"
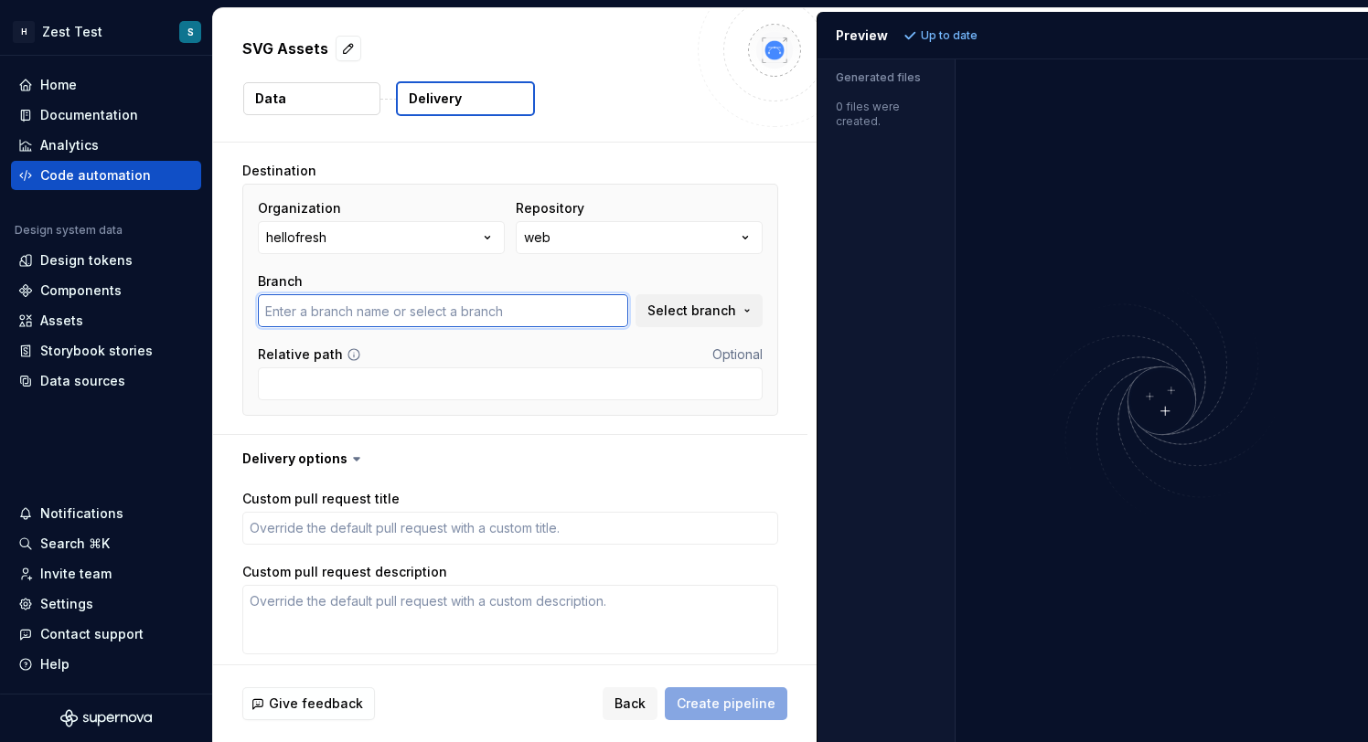
click at [476, 325] on input "text" at bounding box center [443, 310] width 370 height 33
click at [506, 315] on input "text" at bounding box center [443, 310] width 370 height 33
click at [508, 298] on input "text" at bounding box center [443, 310] width 370 height 33
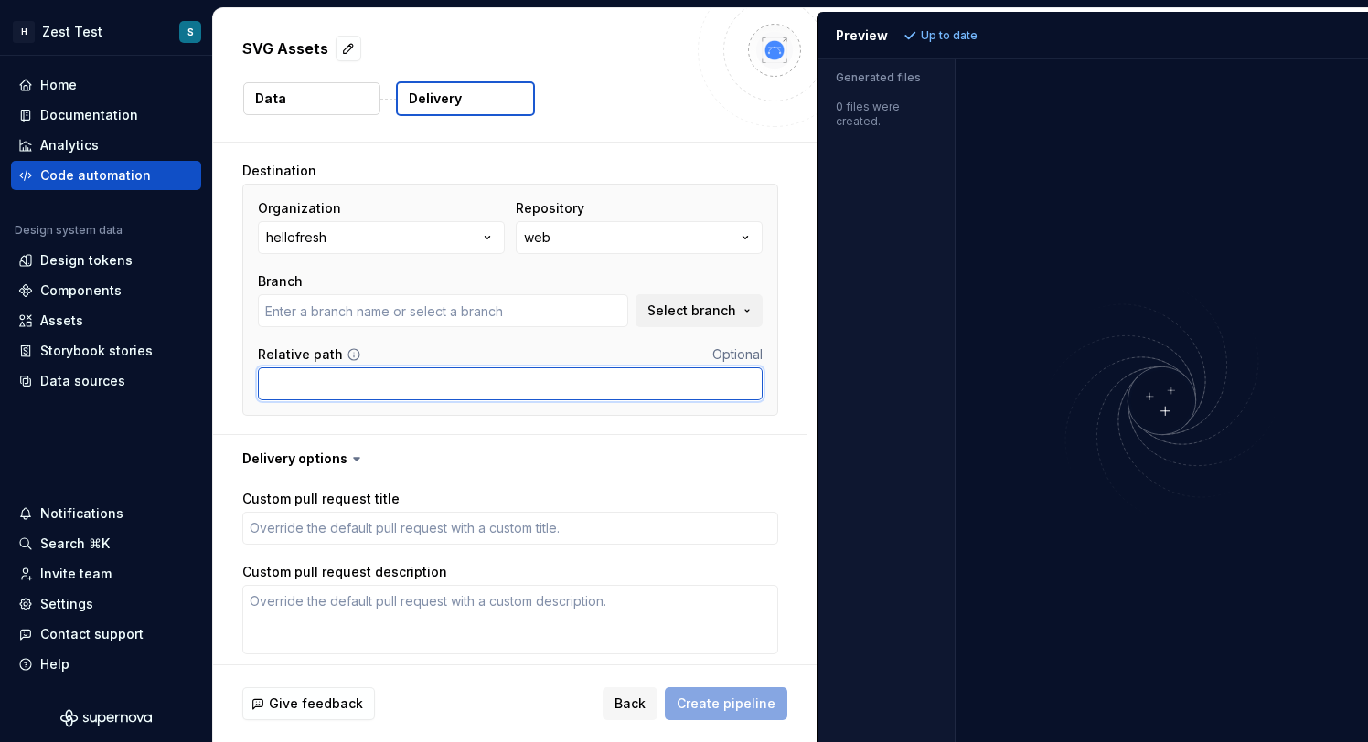
click at [443, 386] on input "Relative path" at bounding box center [510, 383] width 505 height 33
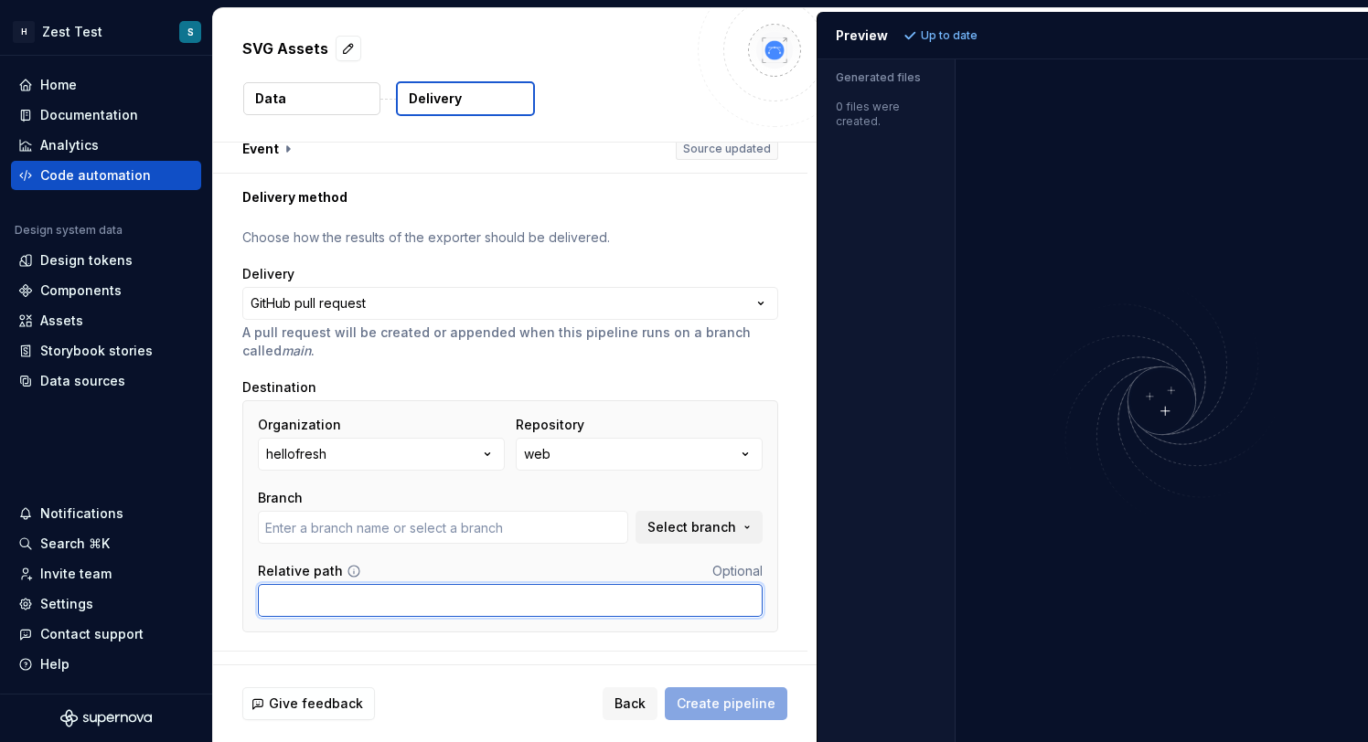
scroll to position [0, 0]
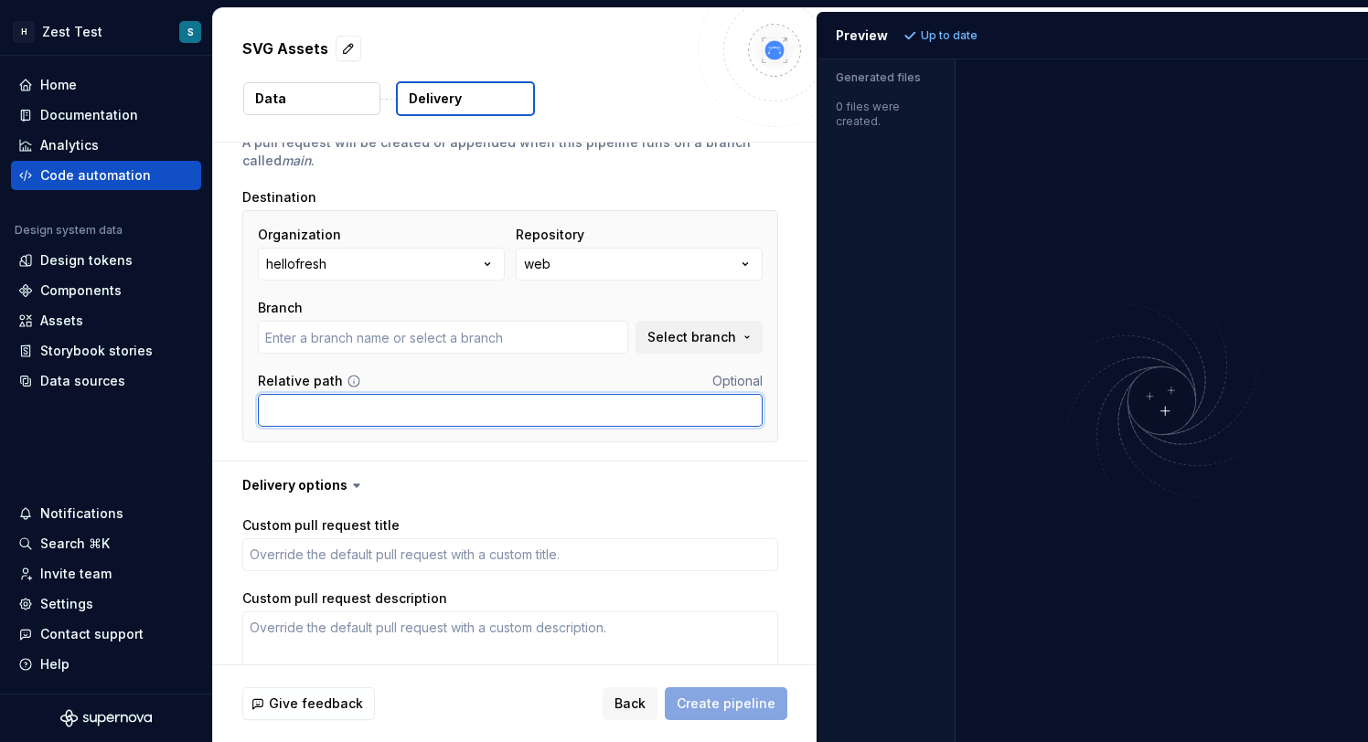
type textarea "*"
type input "ahsan-4im-patch-1"
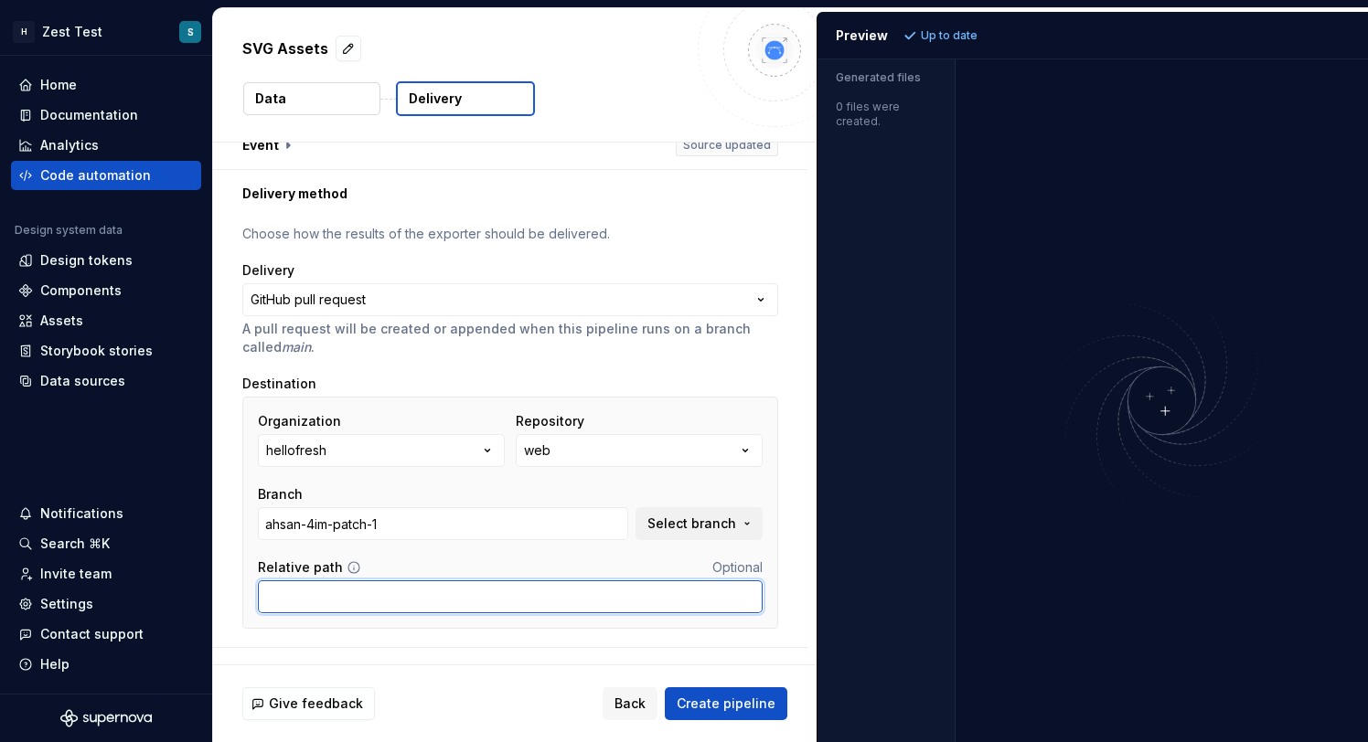
scroll to position [23, 0]
type textarea "*"
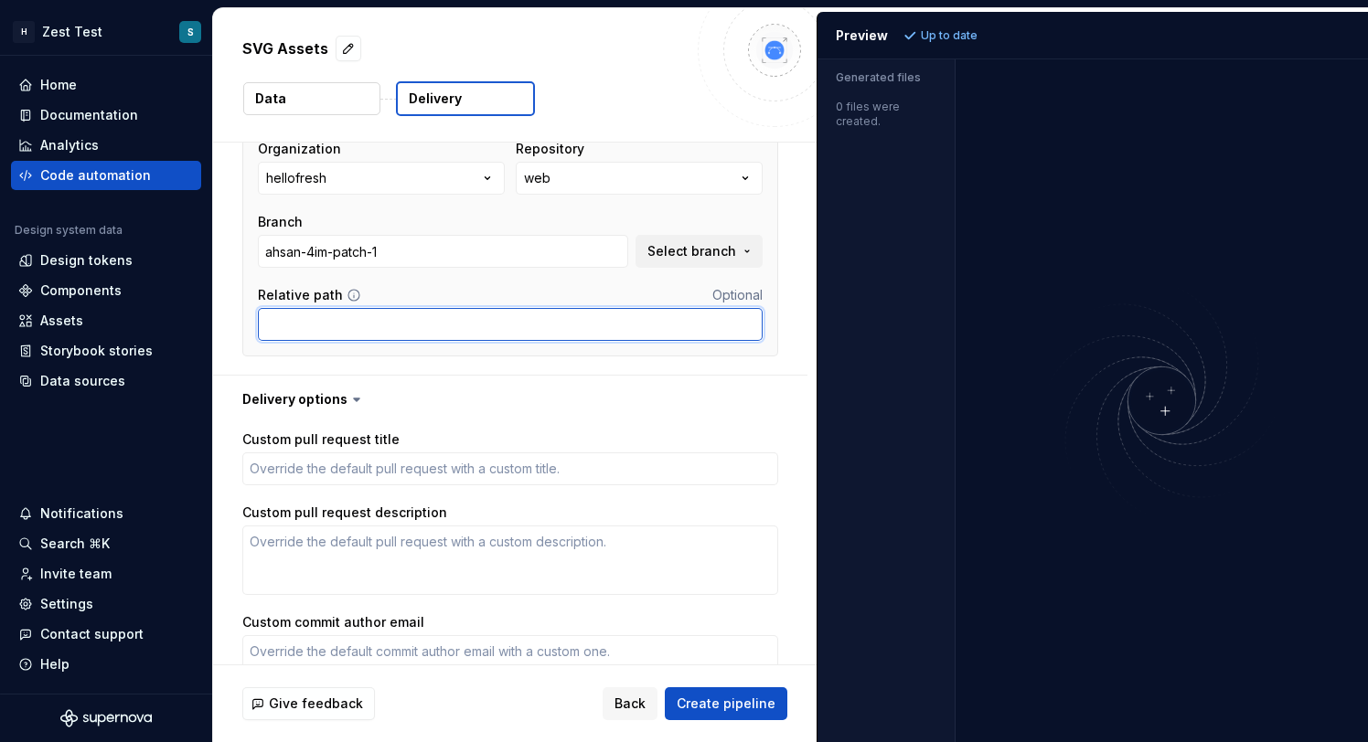
scroll to position [300, 0]
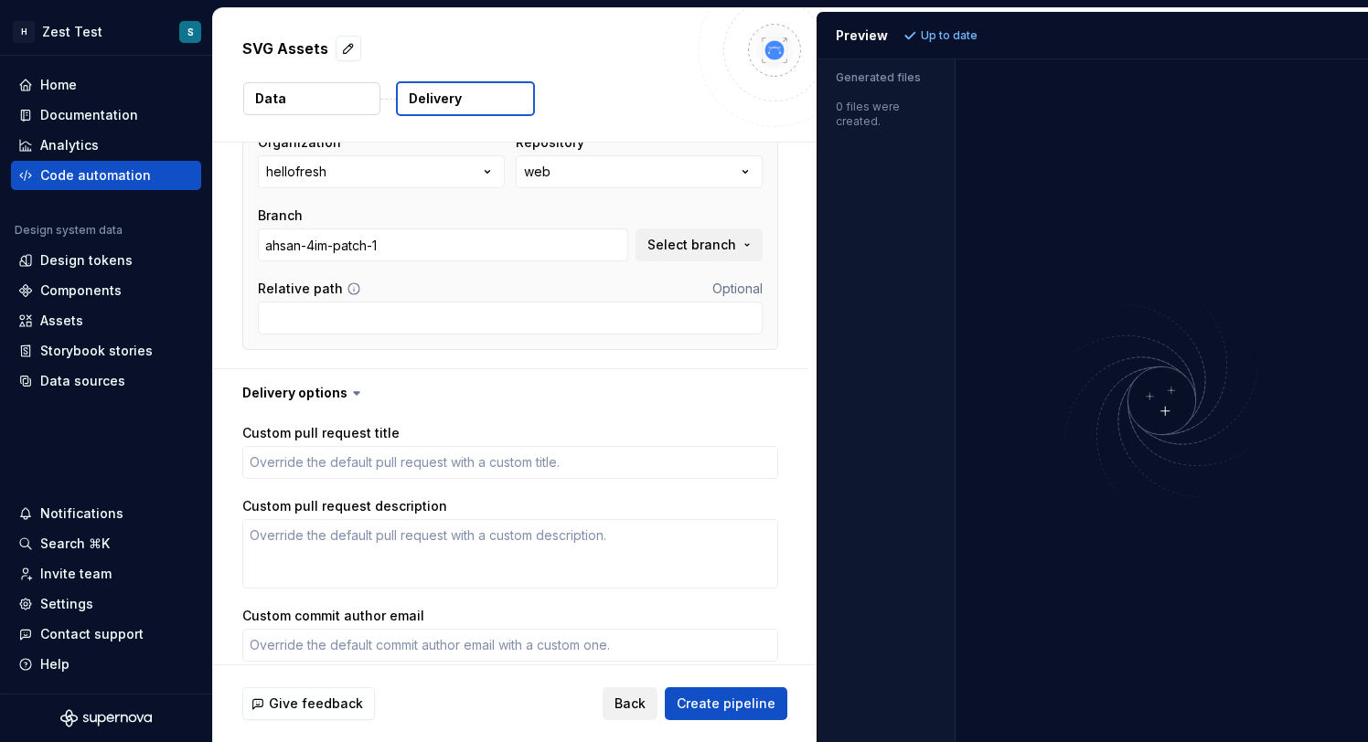
click at [636, 710] on span "Back" at bounding box center [629, 704] width 31 height 18
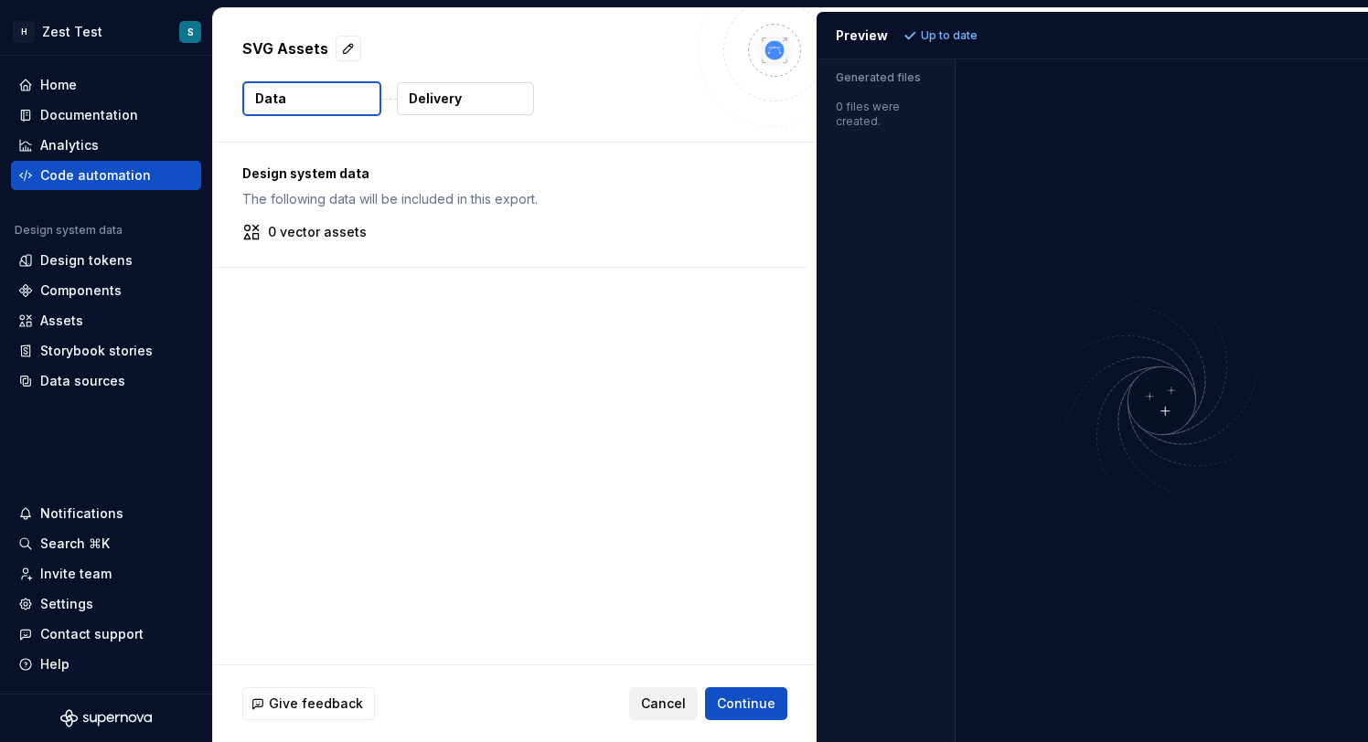
click at [660, 704] on span "Cancel" at bounding box center [663, 704] width 45 height 18
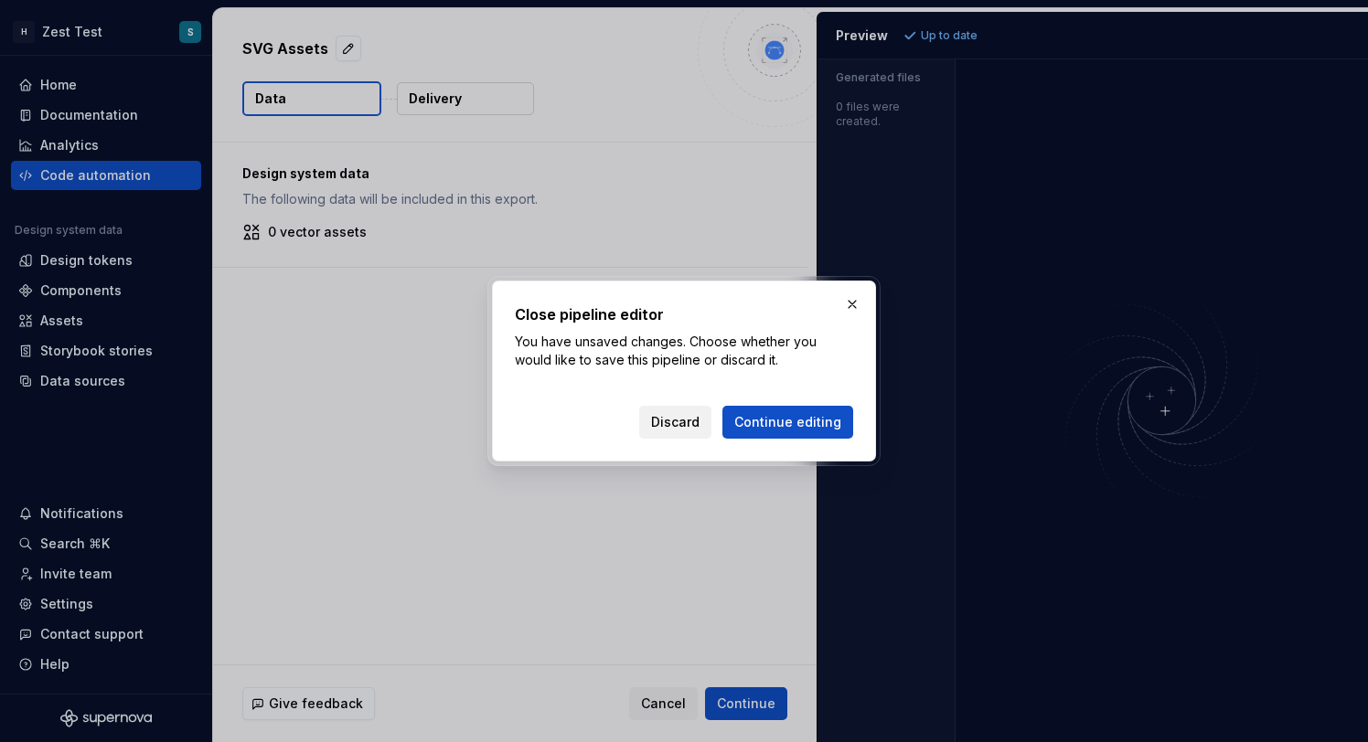
click at [696, 431] on button "Discard" at bounding box center [675, 422] width 72 height 33
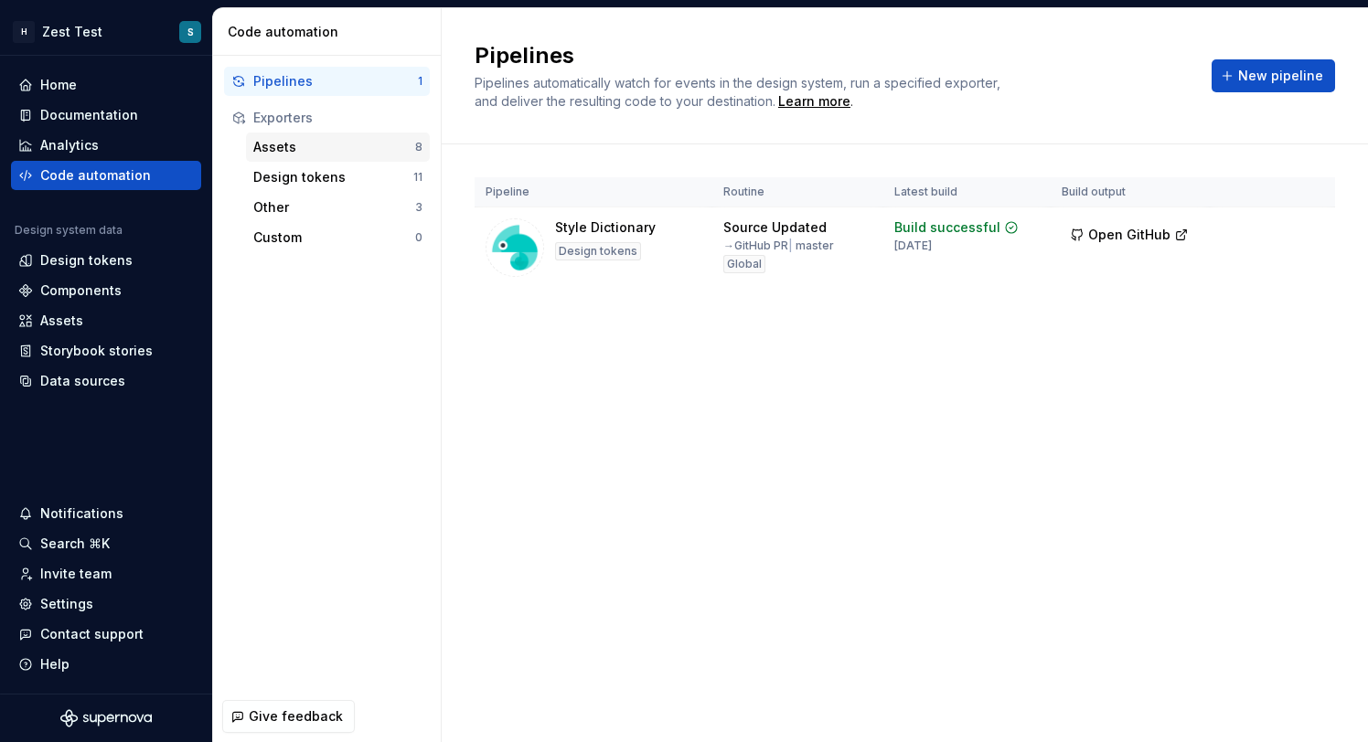
click at [344, 143] on div "Assets" at bounding box center [334, 147] width 162 height 18
